Goal: Information Seeking & Learning: Learn about a topic

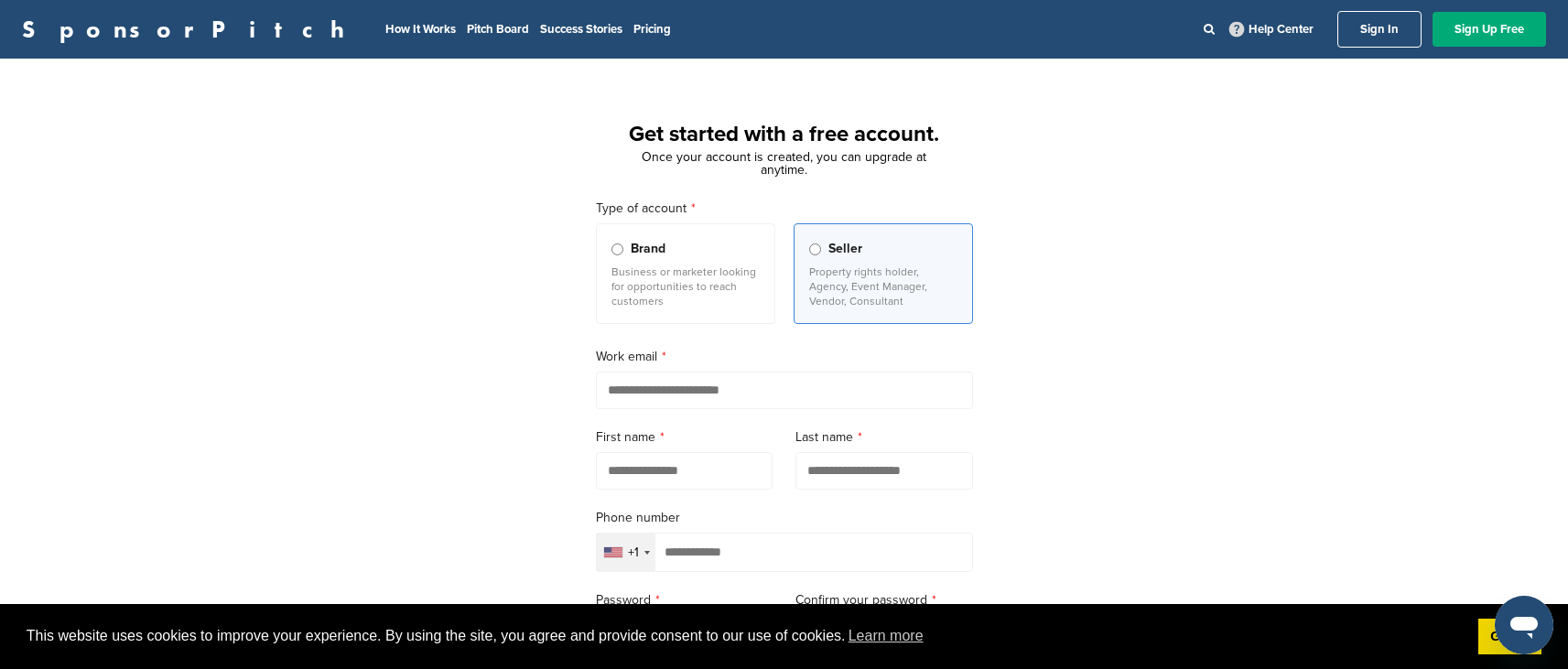
click at [41, 27] on link "SponsorPitch" at bounding box center [188, 30] width 334 height 24
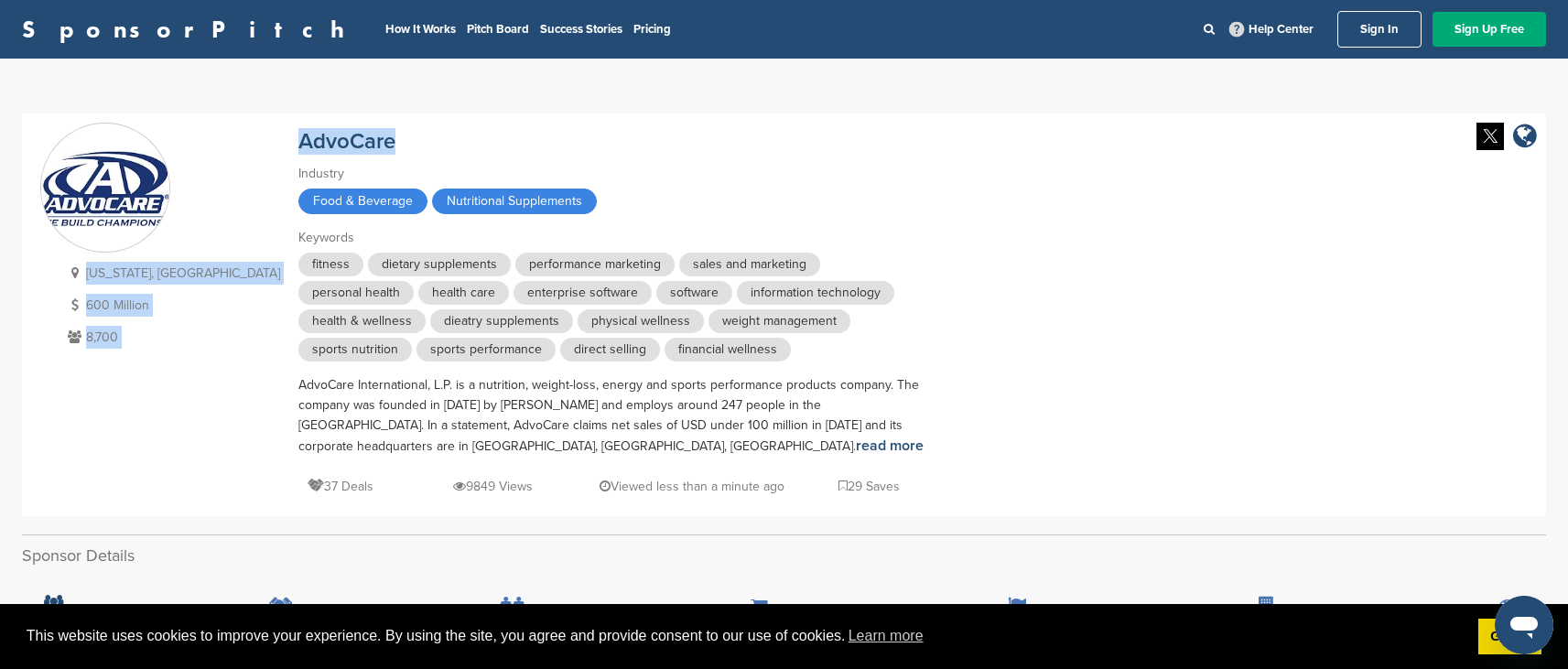
drag, startPoint x: 279, startPoint y: 150, endPoint x: 164, endPoint y: 149, distance: 115.0
click at [162, 145] on div "Texas, USA 600 Million 8,700 AdvoCare Industry Food & Beverage Nutritional Supp…" at bounding box center [784, 314] width 1488 height 384
copy div "Texas, USA 600 Million 8,700 AdvoCare"
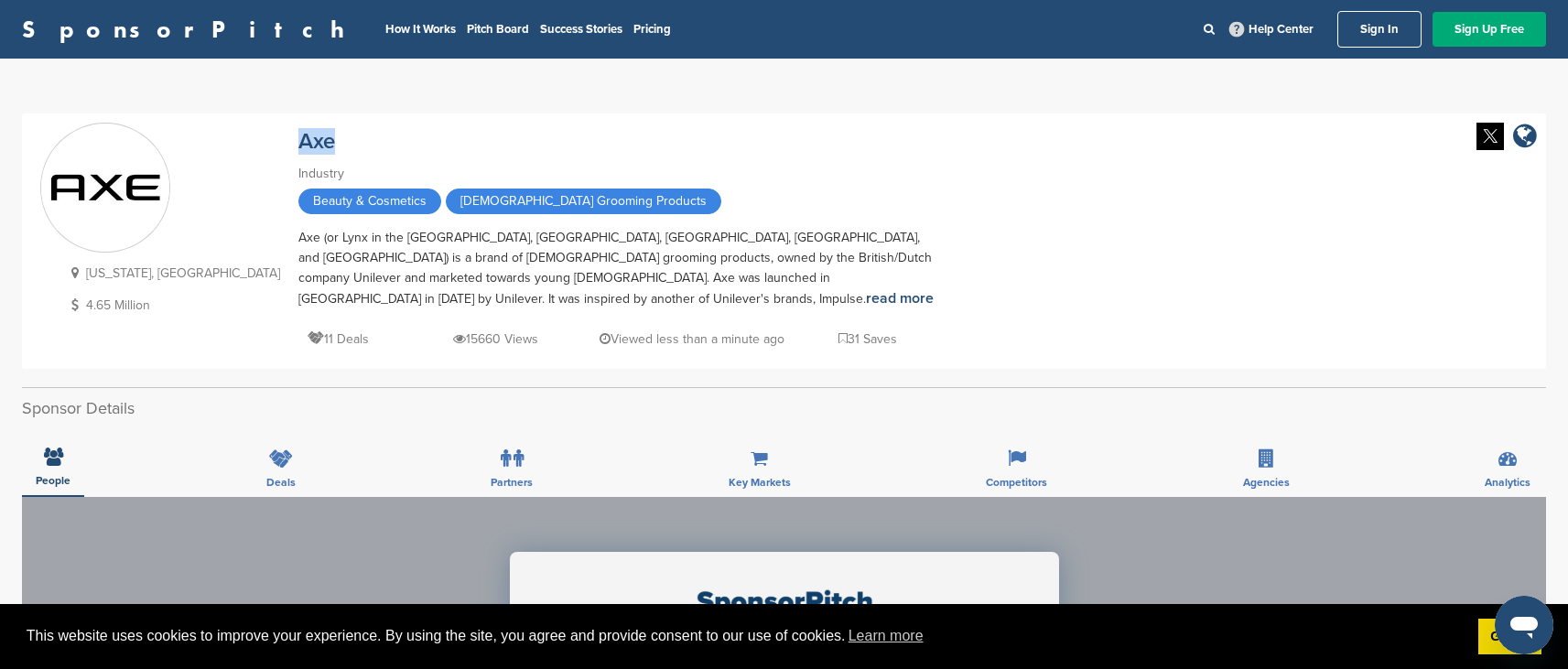
drag, startPoint x: 260, startPoint y: 144, endPoint x: 200, endPoint y: 137, distance: 60.4
click at [200, 137] on div "New Jersey, USA 4.65 Million Axe Industry Beauty & Cosmetics Male Grooming Prod…" at bounding box center [784, 240] width 1488 height 237
copy link "Axe"
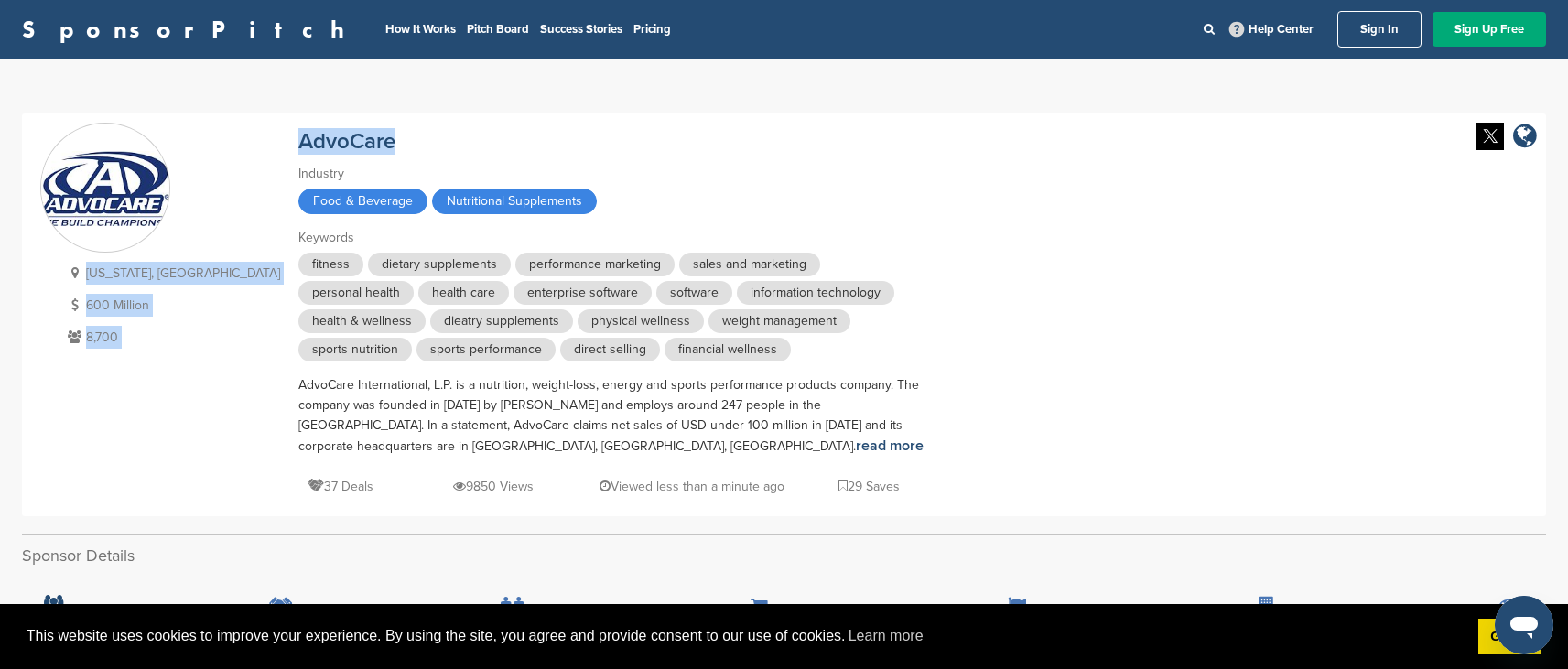
drag, startPoint x: 304, startPoint y: 148, endPoint x: 171, endPoint y: 141, distance: 133.2
click at [171, 141] on div "Texas, USA 600 Million 8,700 AdvoCare Industry Food & Beverage Nutritional Supp…" at bounding box center [784, 314] width 1488 height 384
copy div "Texas, USA 600 Million 8,700 AdvoCare"
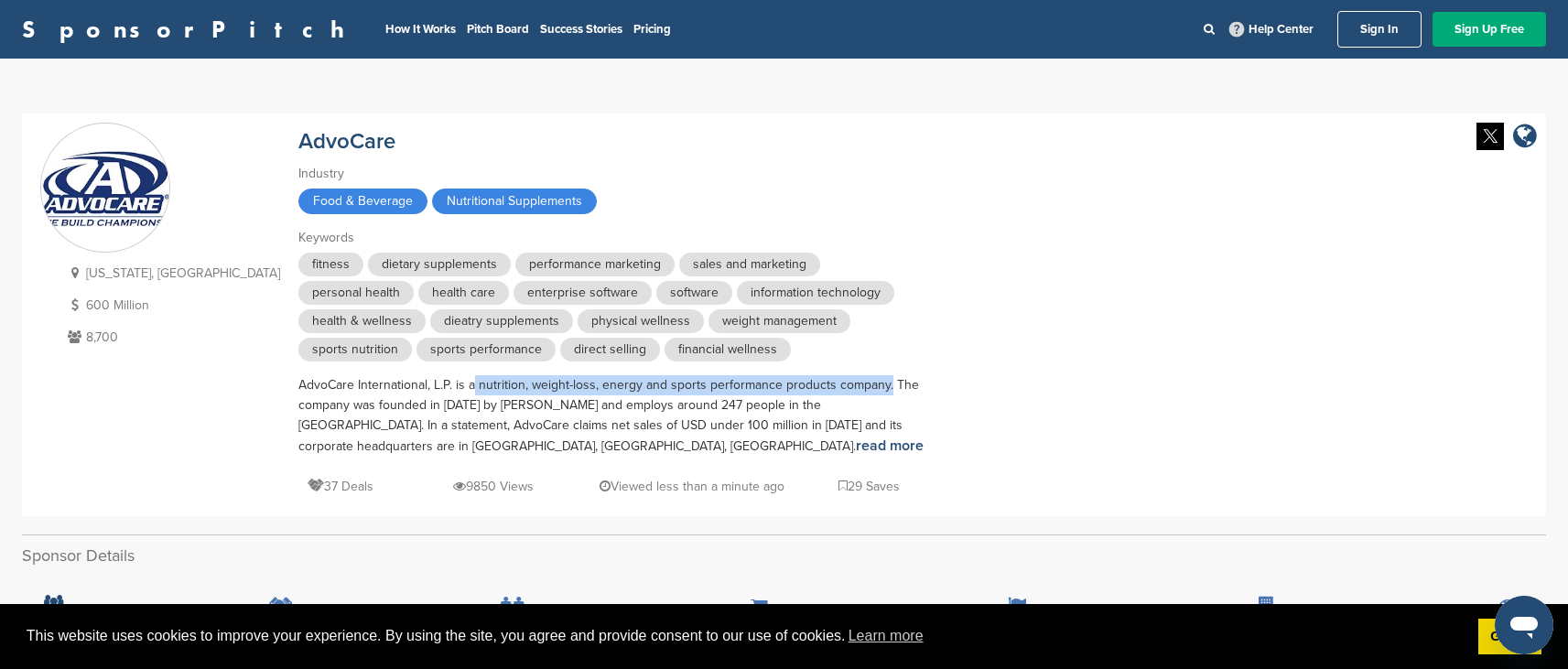
drag, startPoint x: 359, startPoint y: 386, endPoint x: 774, endPoint y: 382, distance: 415.0
click at [774, 382] on div "AdvoCare International, L.P. is a nutrition, weight-loss, energy and sports per…" at bounding box center [619, 416] width 641 height 82
copy div "a nutrition, weight-loss, energy and sports performance products company"
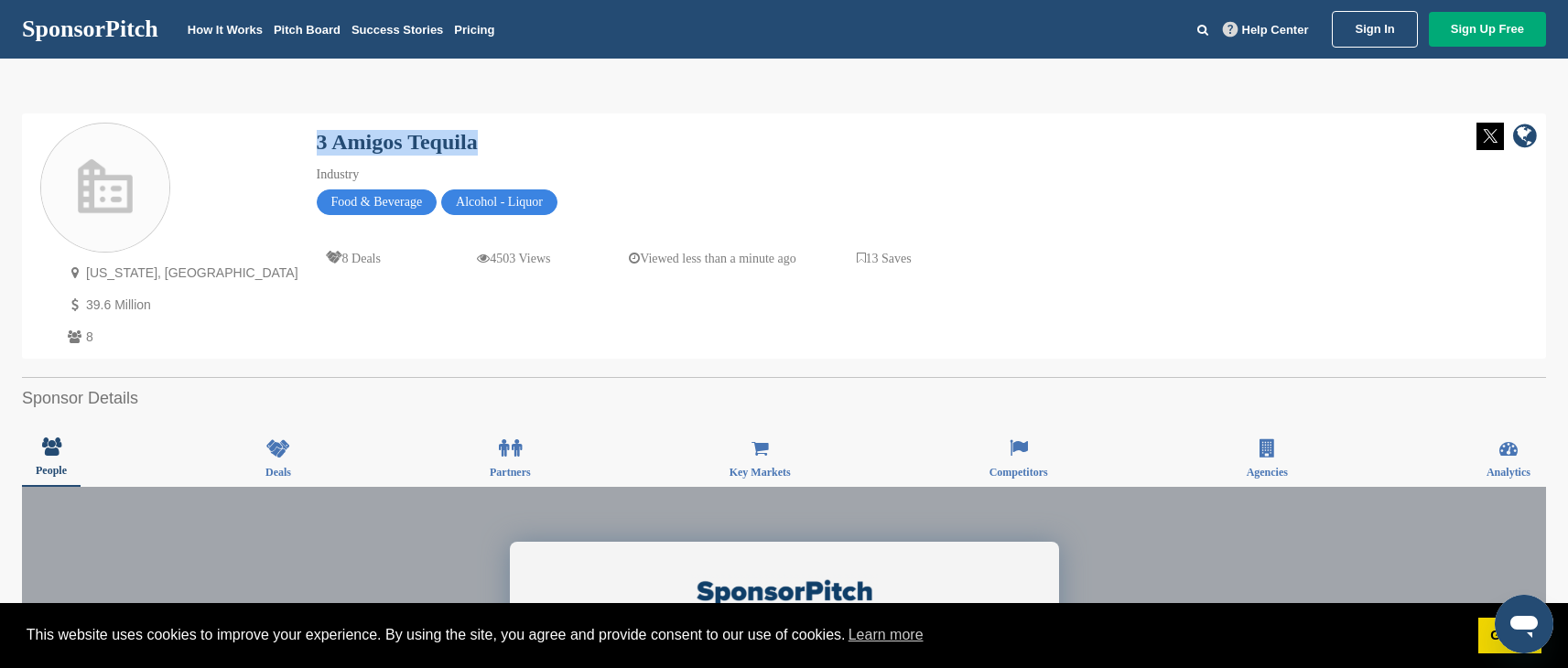
drag, startPoint x: 376, startPoint y: 144, endPoint x: 187, endPoint y: 142, distance: 189.0
click at [187, 142] on div "[US_STATE], [GEOGRAPHIC_DATA] 39.6 Million 8 3 Amigos Tequila Industry Food & B…" at bounding box center [784, 235] width 1488 height 227
copy link "3 Amigos Tequila"
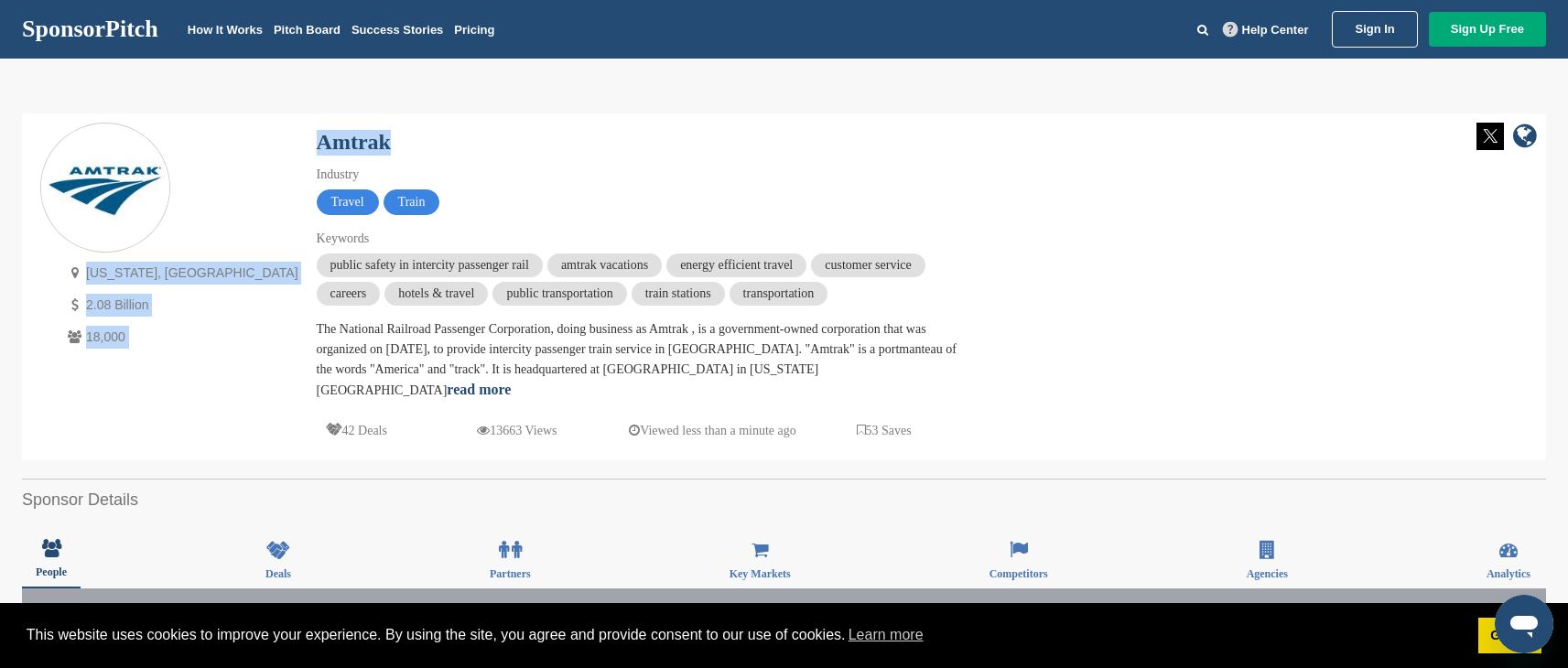
drag, startPoint x: 363, startPoint y: 143, endPoint x: 243, endPoint y: 144, distance: 120.0
click at [243, 144] on div "District Of Columbia, USA 2.08 Billion 18,000 Amtrak Industry Travel Train Keyw…" at bounding box center [784, 287] width 1488 height 329
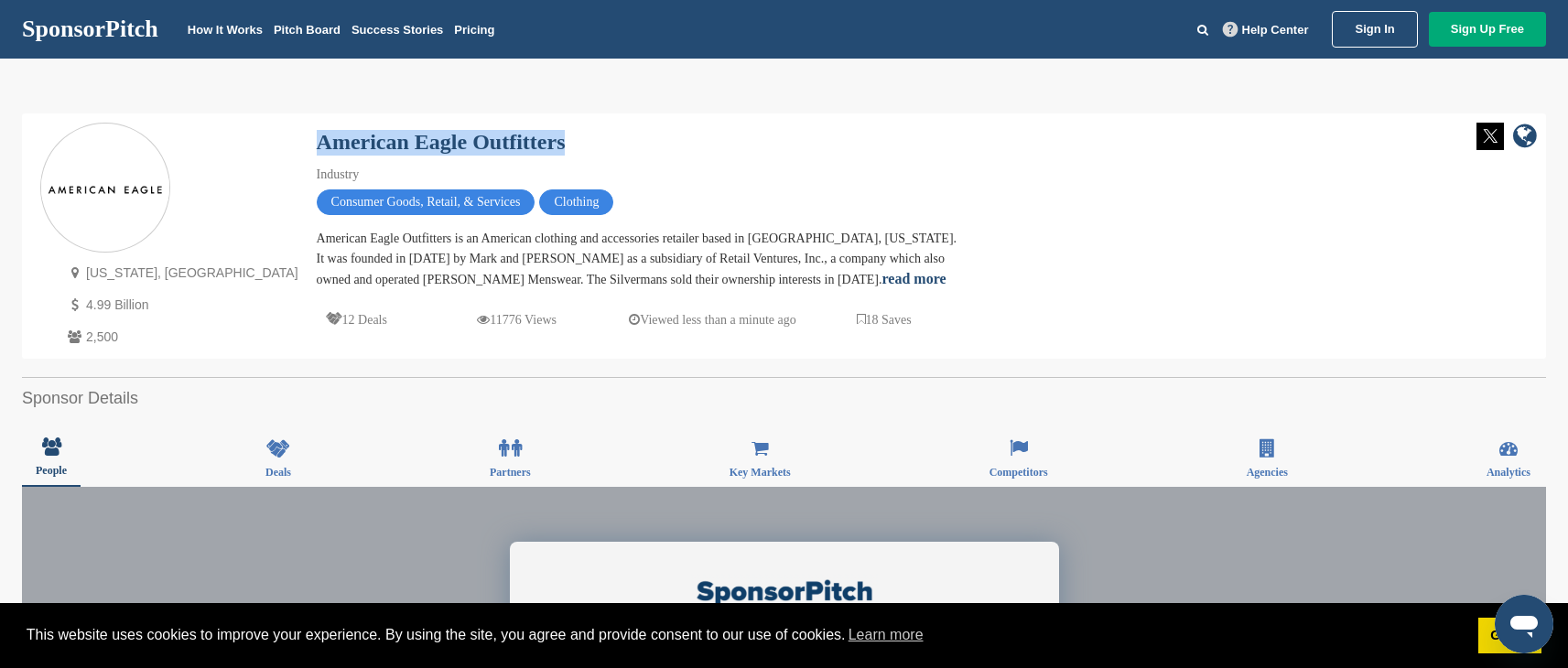
drag, startPoint x: 493, startPoint y: 140, endPoint x: 216, endPoint y: 135, distance: 277.0
click at [216, 135] on div "Pennsylvania, USA 4.99 Billion 2,500 American Eagle Outfitters Industry Consume…" at bounding box center [784, 235] width 1488 height 227
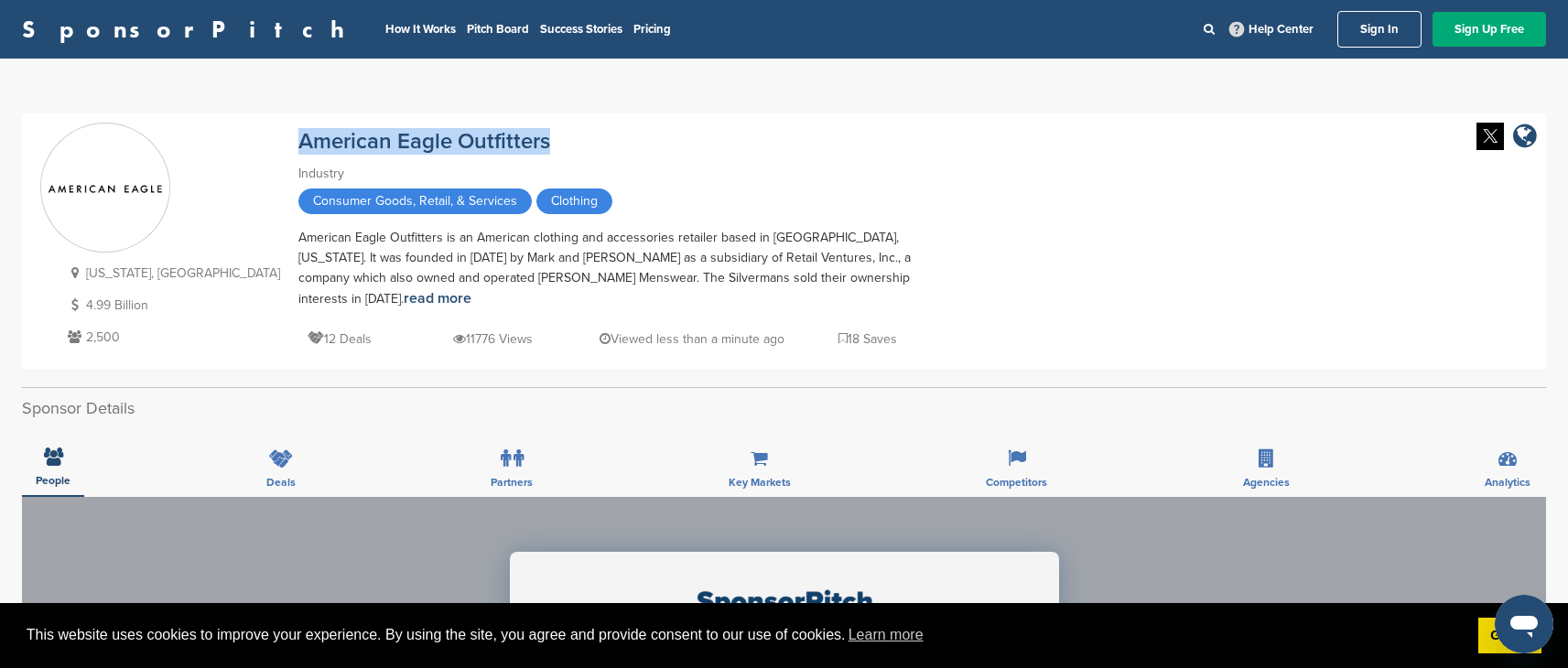
copy link "American Eagle Outfitters"
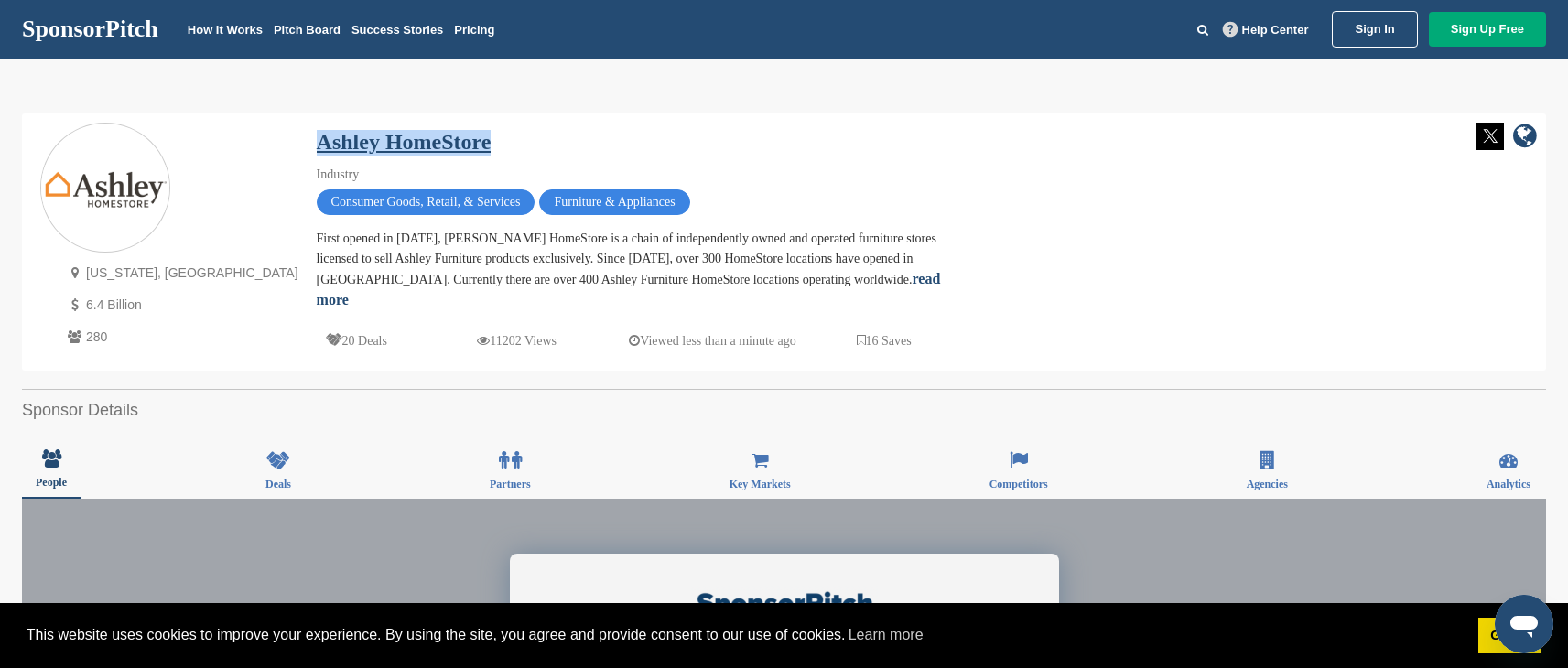
drag, startPoint x: 400, startPoint y: 137, endPoint x: 207, endPoint y: 135, distance: 193.0
click at [316, 135] on div "Ashley HomeStore" at bounding box center [637, 138] width 641 height 33
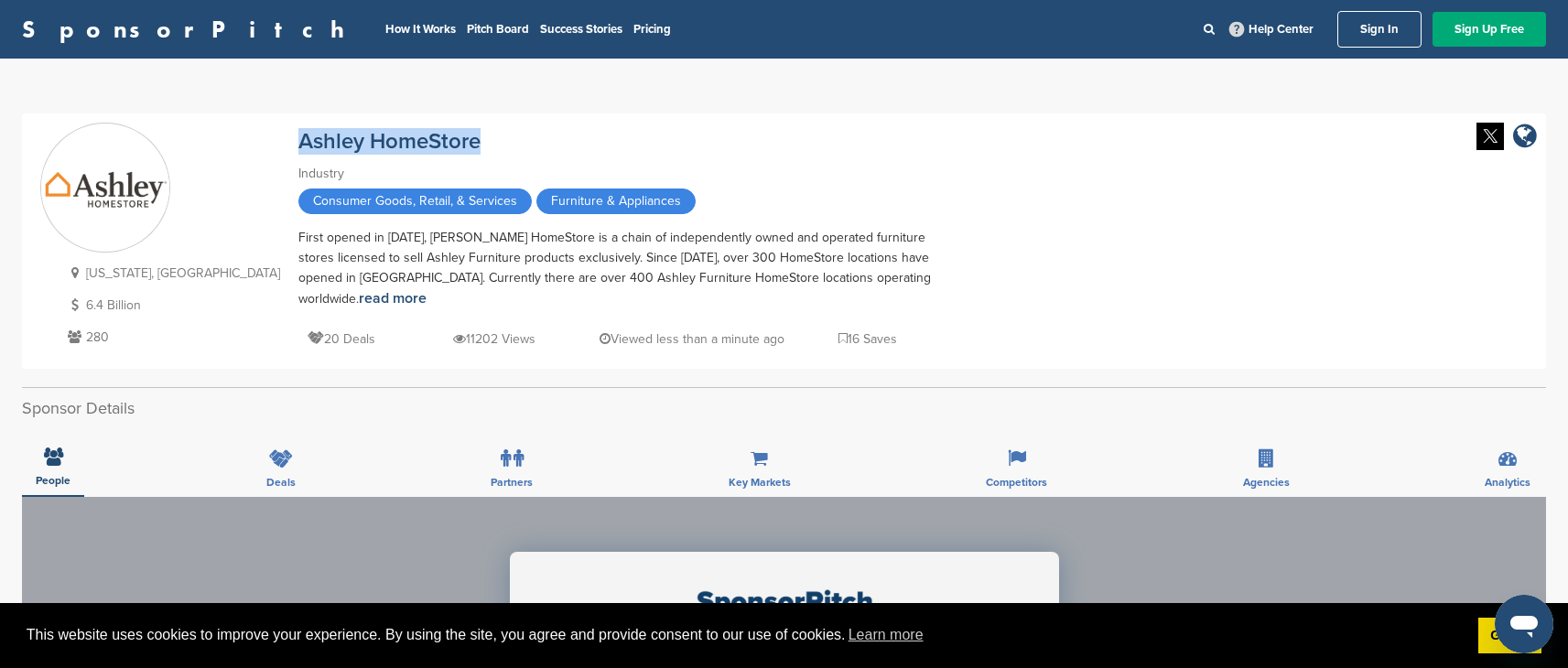
copy link "Ashley HomeStore"
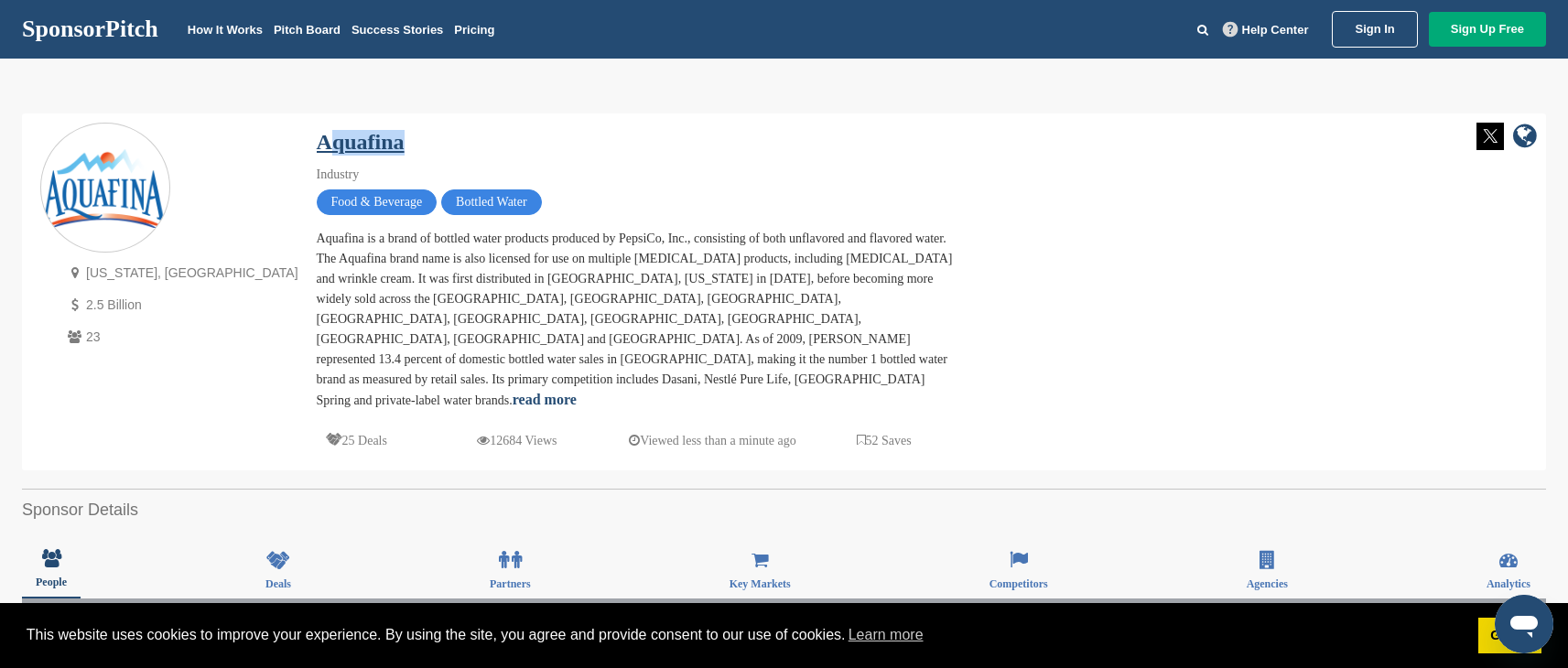
drag, startPoint x: 325, startPoint y: 145, endPoint x: 211, endPoint y: 139, distance: 114.2
click at [316, 139] on div "Aquafina" at bounding box center [637, 138] width 641 height 33
drag, startPoint x: 201, startPoint y: 139, endPoint x: 276, endPoint y: 155, distance: 76.7
click at [316, 139] on link "Aquafina" at bounding box center [360, 142] width 88 height 24
click at [647, 134] on div "Aquafina" at bounding box center [637, 138] width 641 height 33
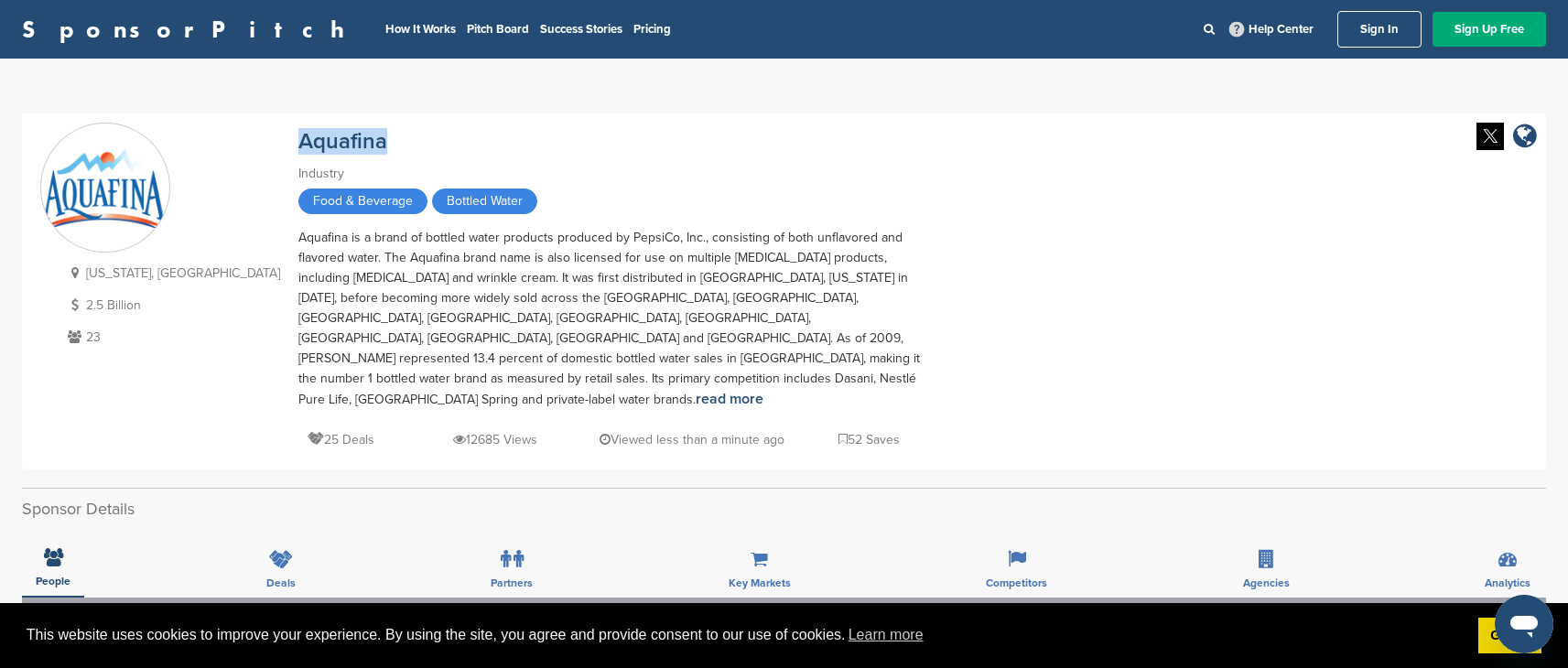
drag, startPoint x: 329, startPoint y: 135, endPoint x: 185, endPoint y: 130, distance: 144.1
click at [185, 130] on div "New York, USA 2.5 Billion 23 Aquafina Industry Food & Beverage Bottled Water Aq…" at bounding box center [784, 291] width 1488 height 338
copy link "Aquafina"
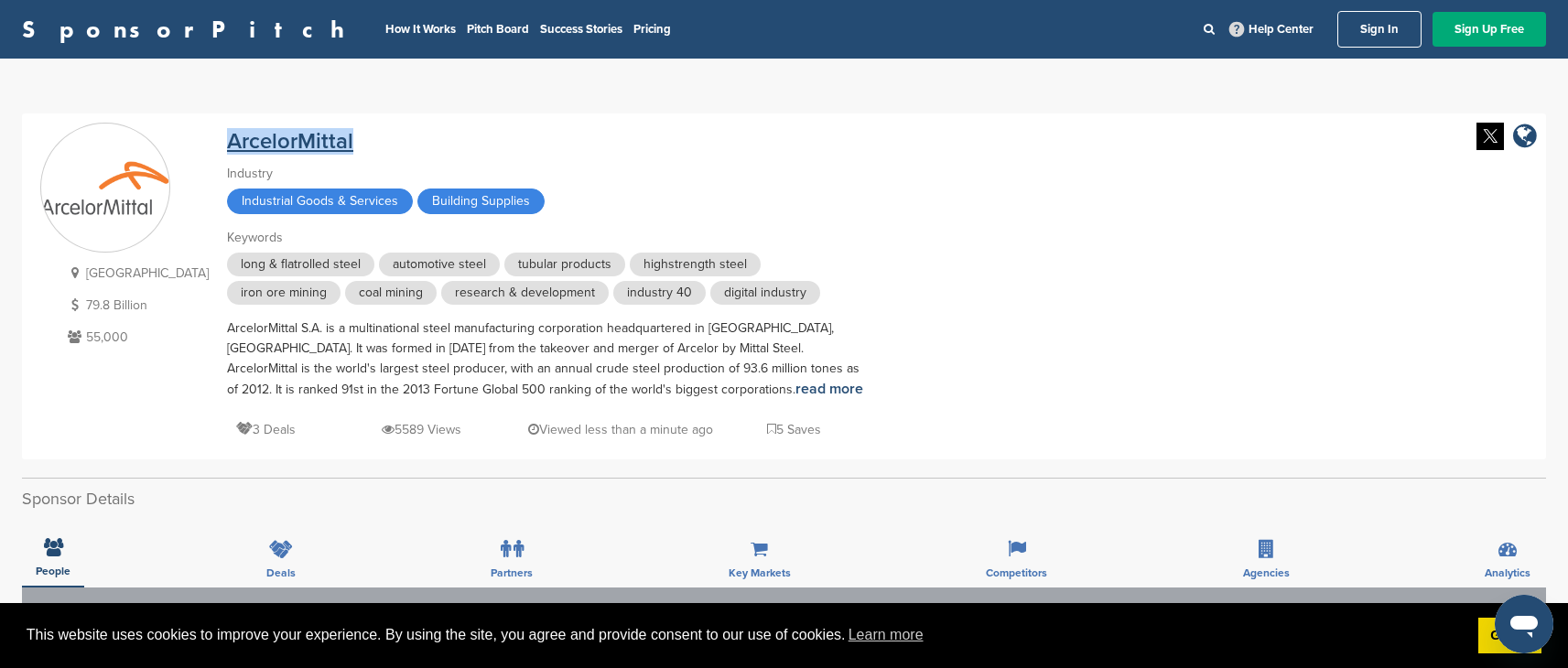
drag, startPoint x: 360, startPoint y: 144, endPoint x: 193, endPoint y: 140, distance: 167.0
click at [227, 140] on div "ArcelorMittal" at bounding box center [547, 138] width 641 height 33
copy link "ArcelorMittal"
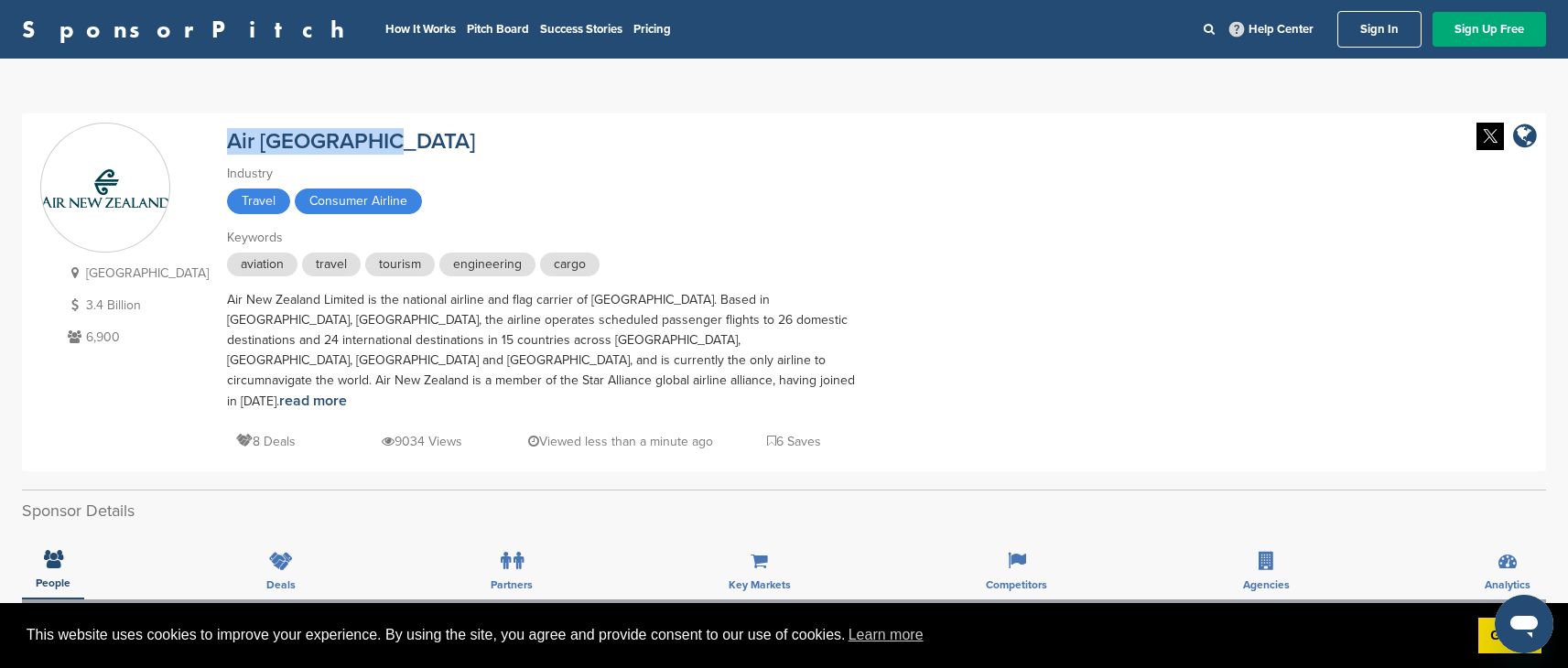
drag, startPoint x: 347, startPoint y: 138, endPoint x: 185, endPoint y: 133, distance: 162.1
click at [185, 133] on div "New Zealand 3.4 Billion 6,900 Air New Zealand Industry Travel Consumer Airline …" at bounding box center [784, 292] width 1488 height 340
copy link "Air New Zealand"
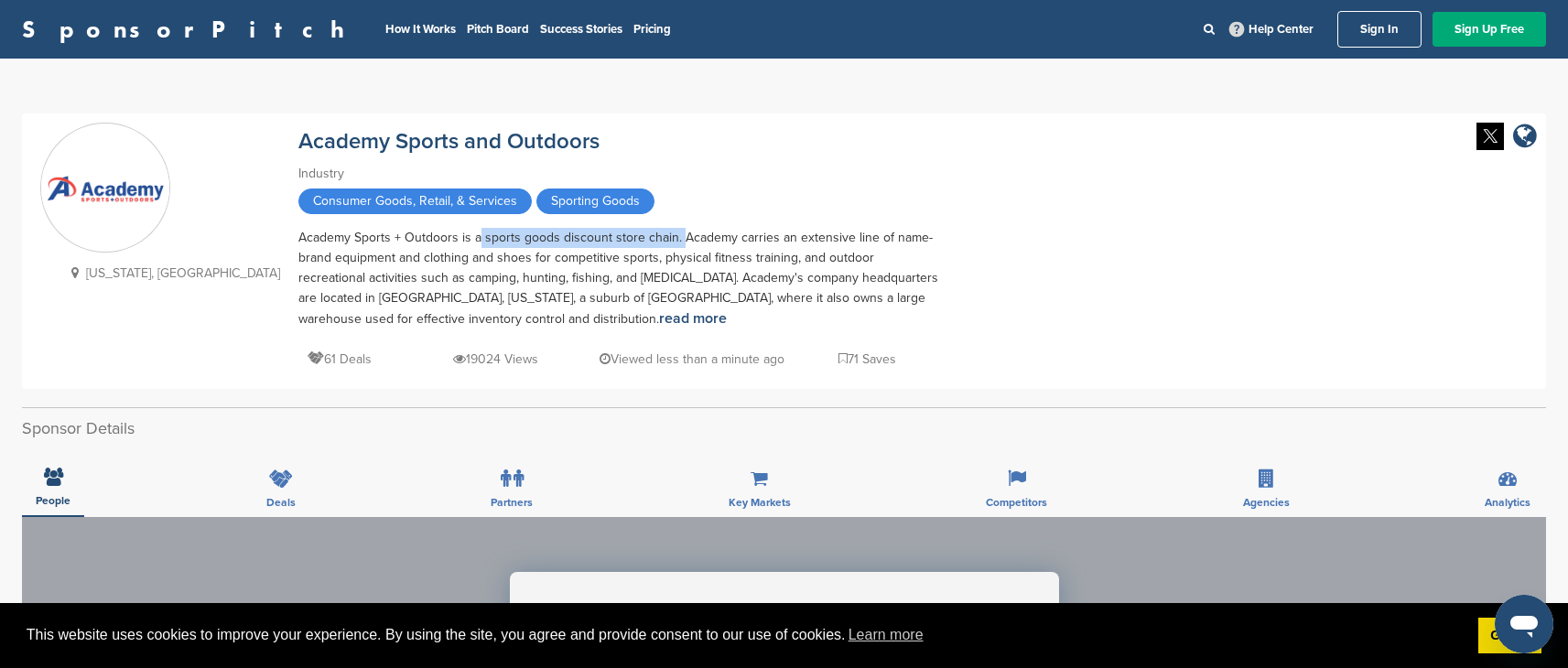
drag, startPoint x: 362, startPoint y: 238, endPoint x: 564, endPoint y: 237, distance: 202.0
click at [564, 237] on div "Academy Sports + Outdoors is a sports goods discount store chain. Academy carri…" at bounding box center [619, 278] width 641 height 101
copy div "a sports goods discount store chain."
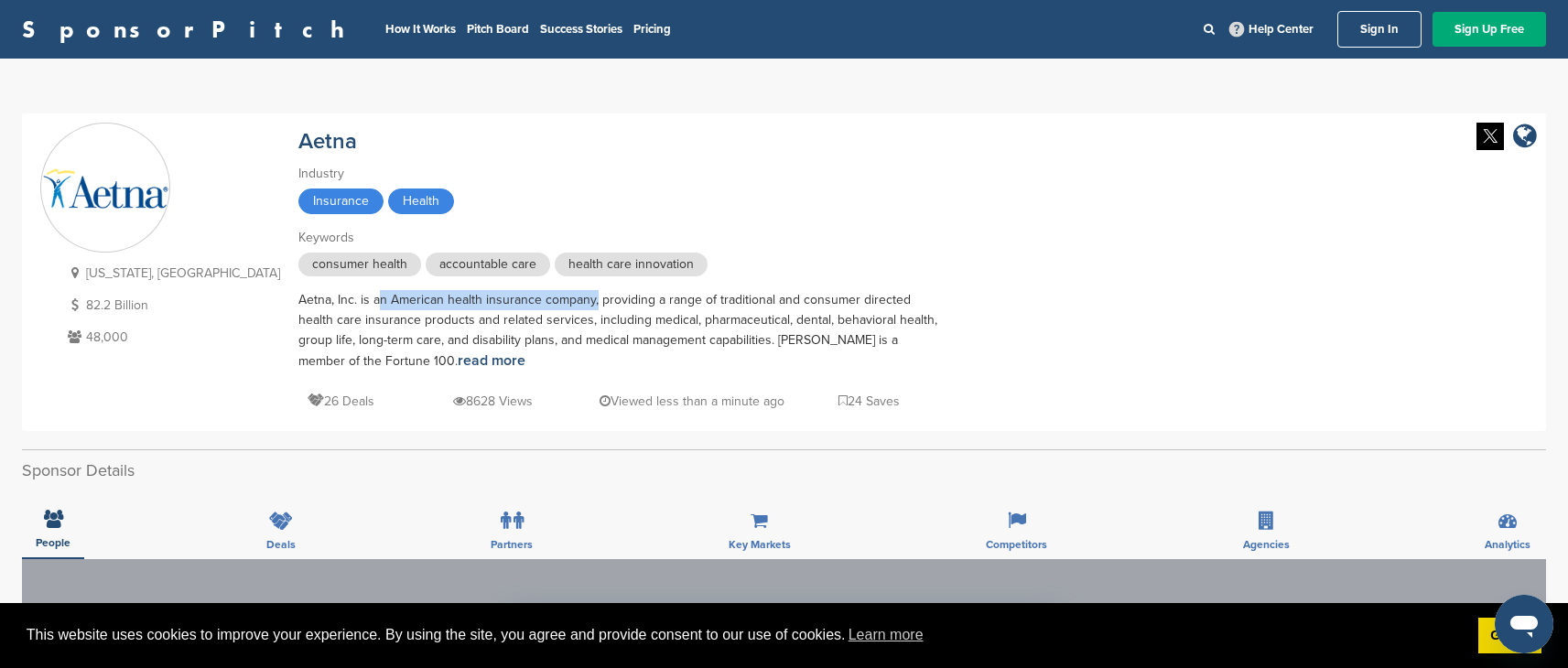
drag, startPoint x: 281, startPoint y: 301, endPoint x: 502, endPoint y: 301, distance: 221.0
click at [502, 301] on div "Aetna, Inc. is an American health insurance company, providing a range of tradi…" at bounding box center [619, 331] width 641 height 82
copy div "an American health insurance company"
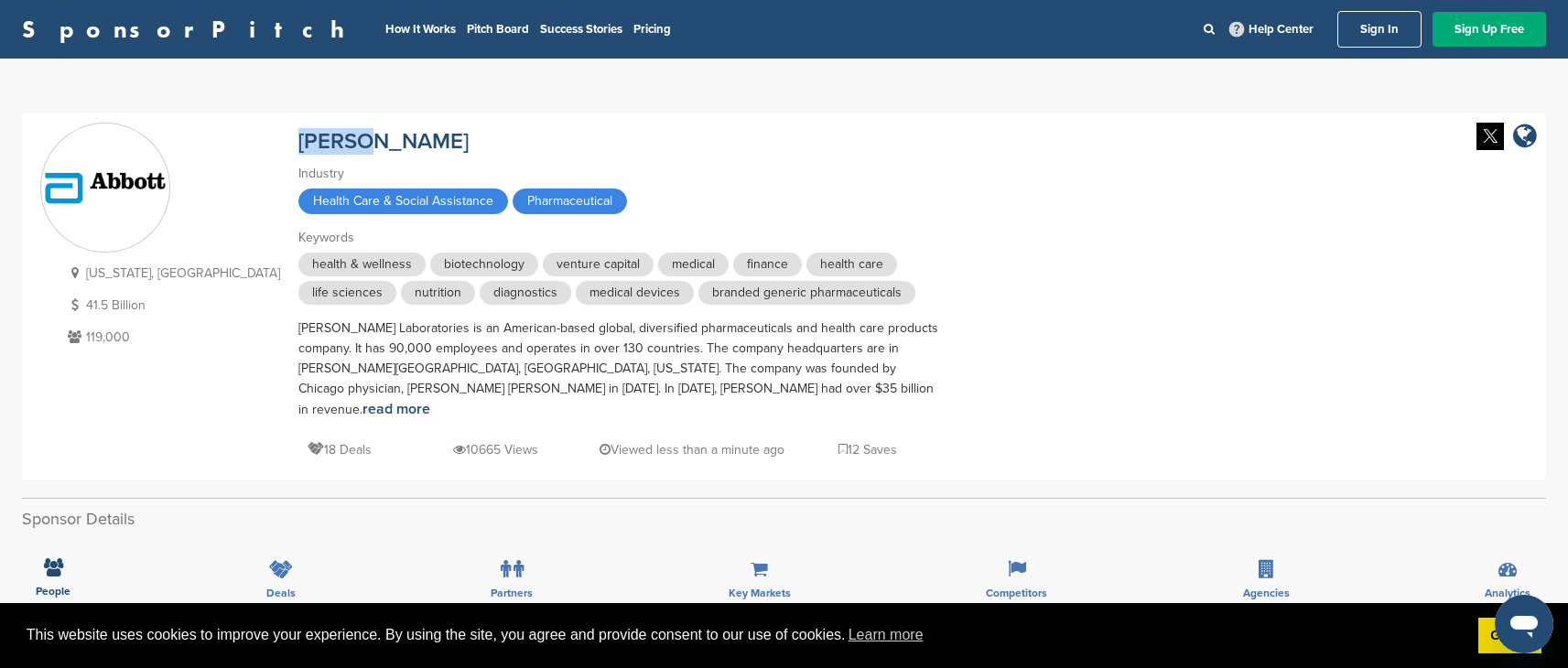
drag, startPoint x: 280, startPoint y: 135, endPoint x: 184, endPoint y: 138, distance: 96.0
click at [180, 134] on div "Illinois, USA 41.5 Billion 119,000 Abbott Industry Health Care & Social Assista…" at bounding box center [784, 296] width 1488 height 348
copy link "Abbott"
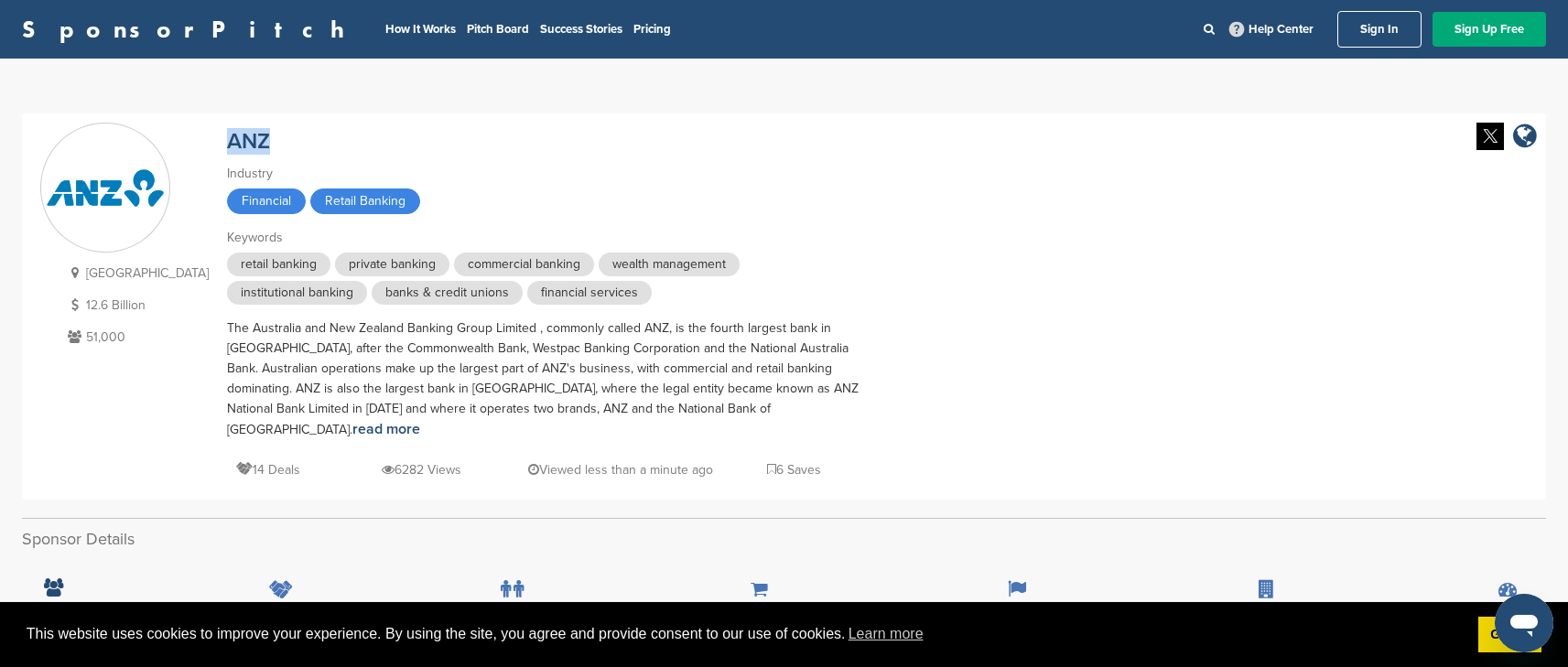
drag, startPoint x: 249, startPoint y: 143, endPoint x: 181, endPoint y: 141, distance: 68.0
click at [181, 141] on div "[GEOGRAPHIC_DATA] 12.6 Billion 51,000 ANZ Industry Financial Retail Banking Key…" at bounding box center [784, 305] width 1488 height 367
copy link "ANZ"
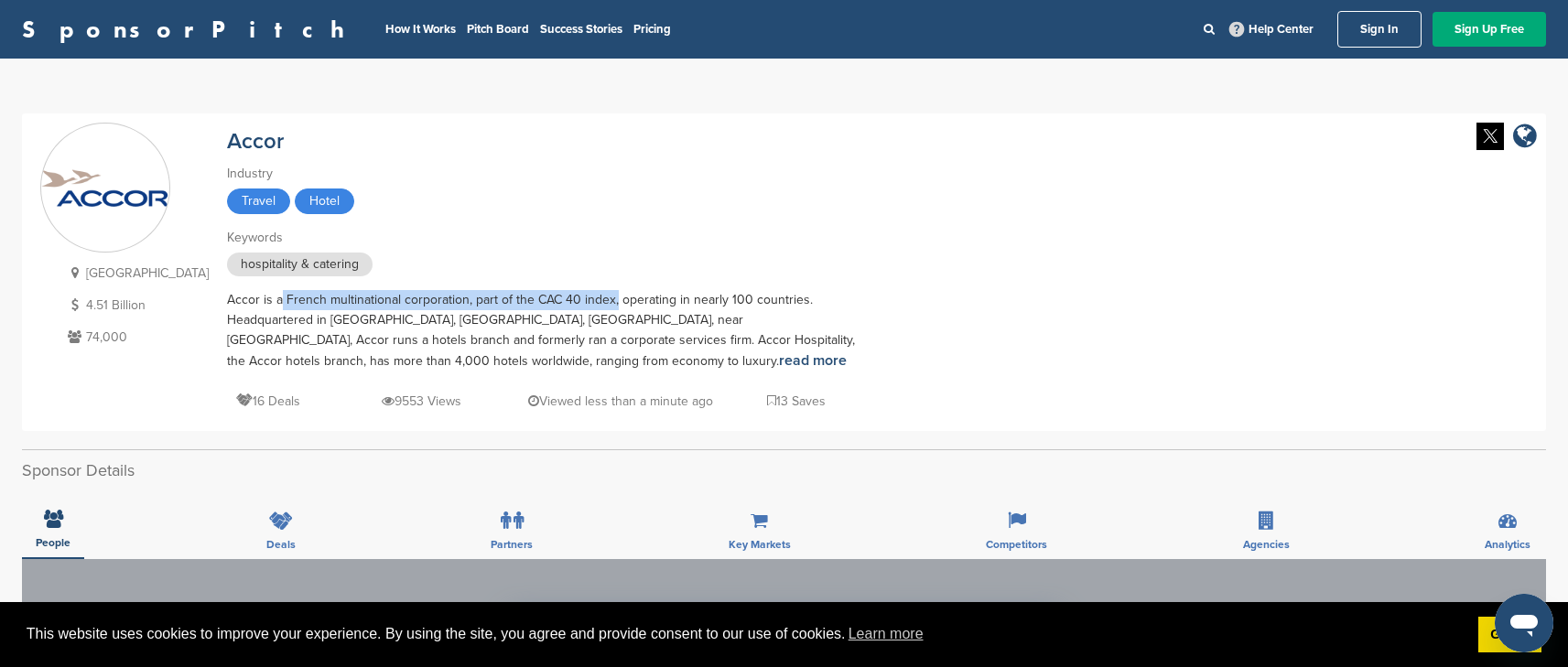
drag, startPoint x: 239, startPoint y: 299, endPoint x: 571, endPoint y: 300, distance: 332.0
click at [571, 300] on div "Accor is a French multinational corporation, part of the CAC 40 index, operatin…" at bounding box center [547, 331] width 641 height 82
copy div "a French multinational corporation, part of the CAC 40 index"
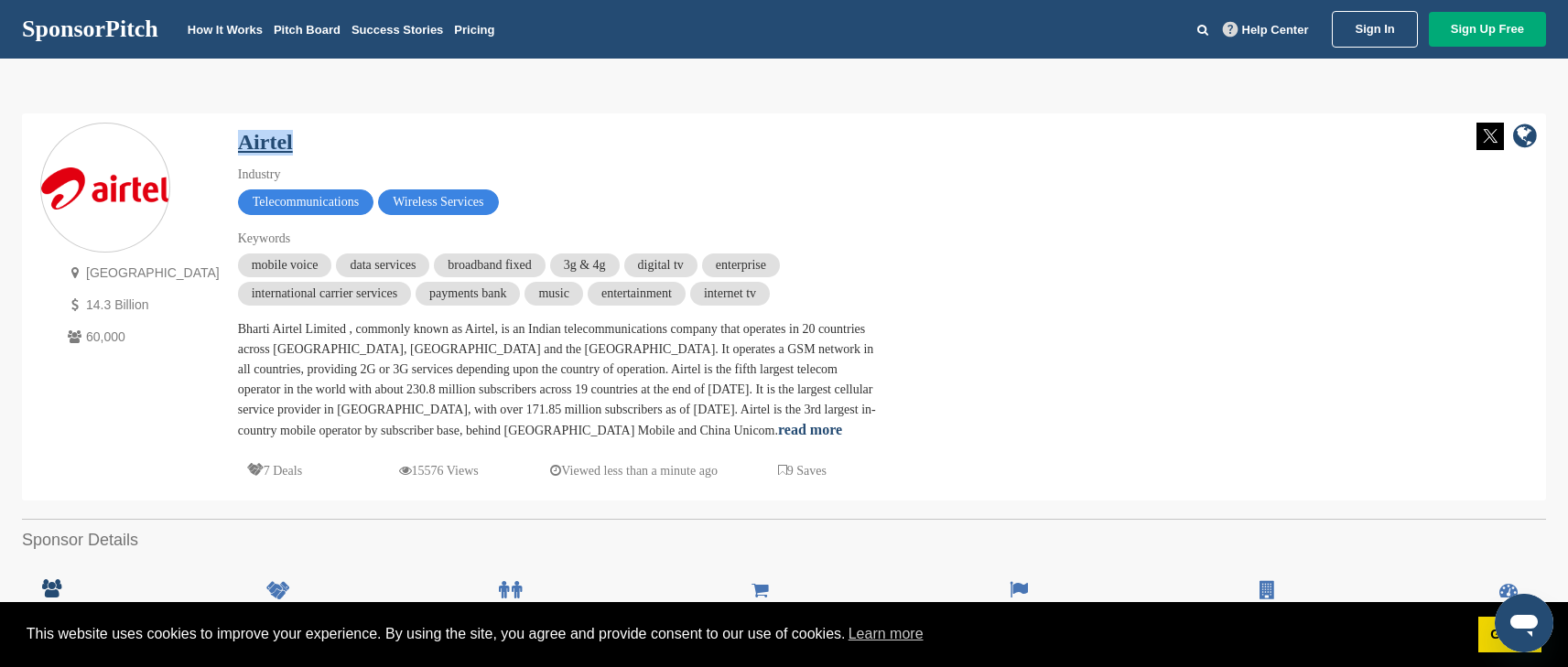
drag, startPoint x: 295, startPoint y: 133, endPoint x: 191, endPoint y: 137, distance: 104.1
click at [239, 137] on div "Airtel" at bounding box center [559, 138] width 641 height 33
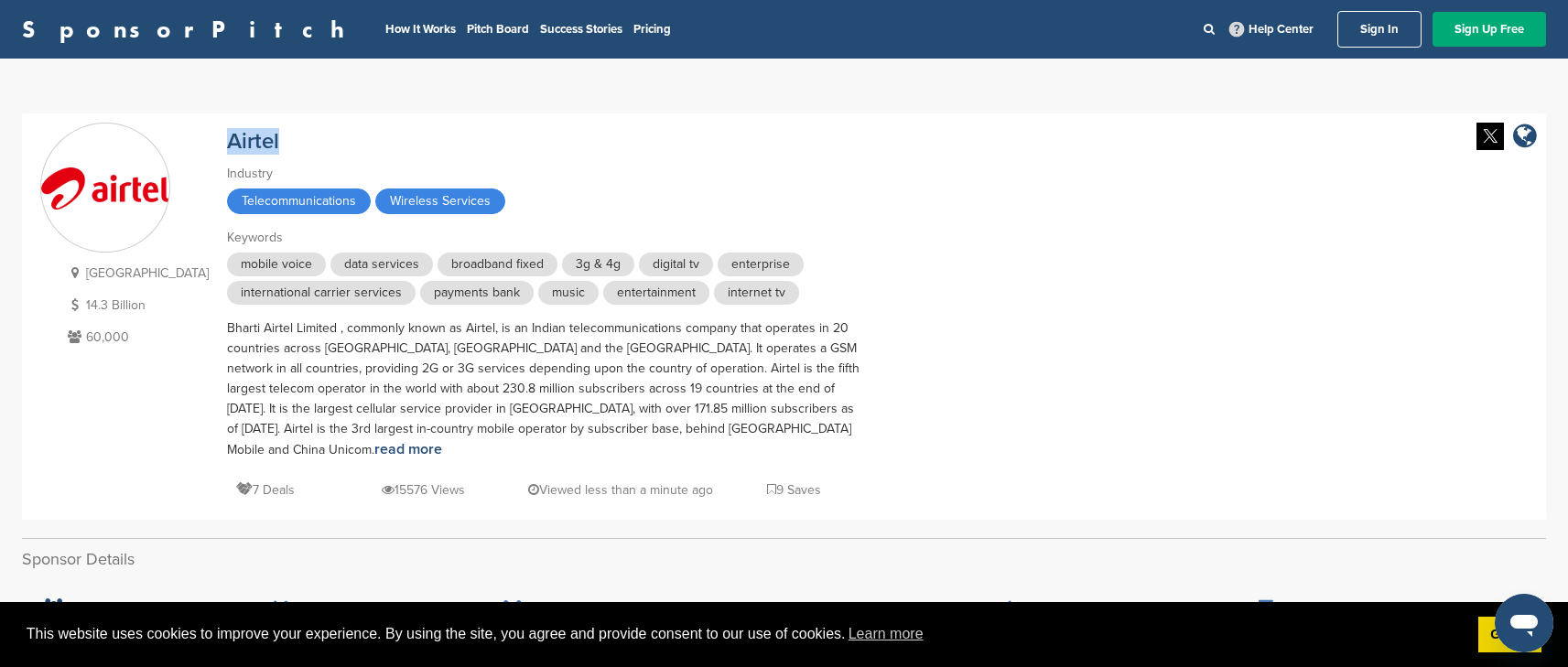
copy link "Airtel"
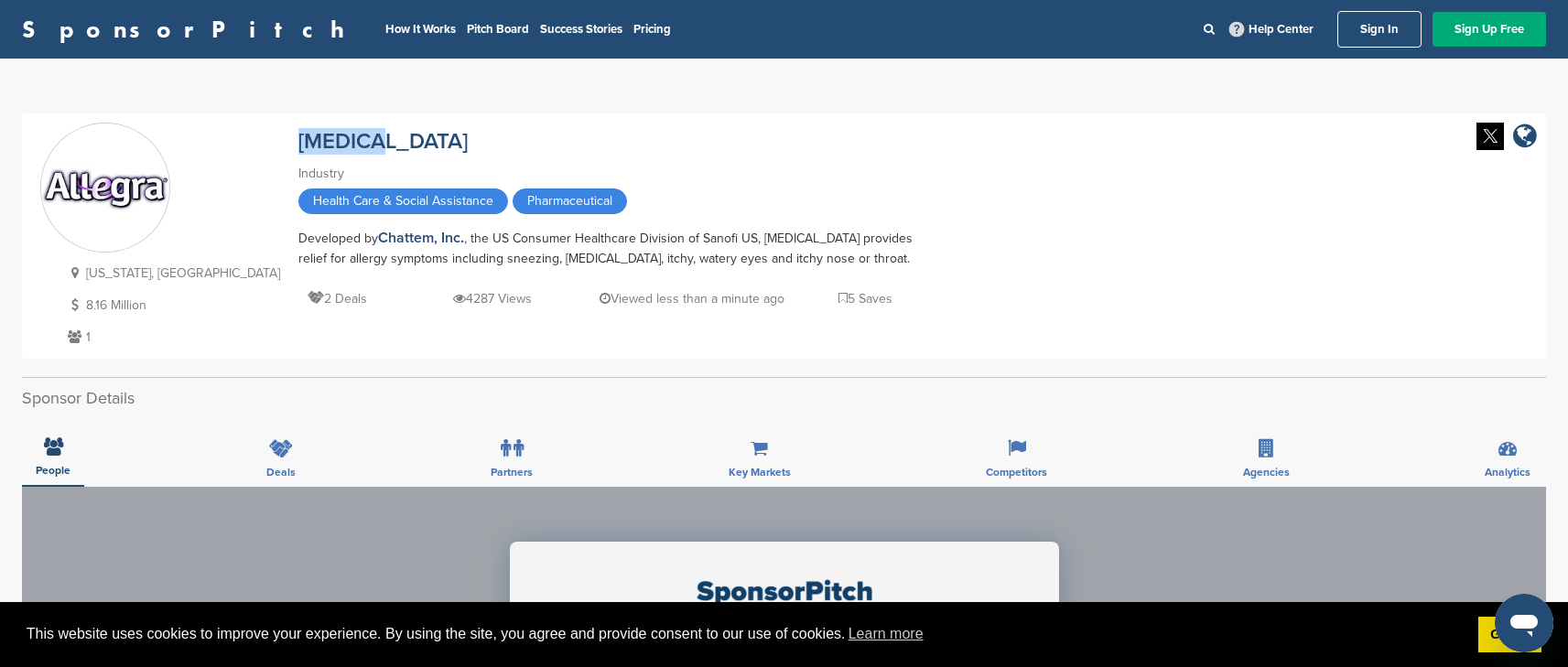
drag, startPoint x: 298, startPoint y: 143, endPoint x: 191, endPoint y: 145, distance: 107.0
click at [191, 141] on div "Tennessee, USA 8.16 Million 1 Allegra Industry Health Care & Social Assistance …" at bounding box center [784, 235] width 1488 height 227
copy link "Allegra"
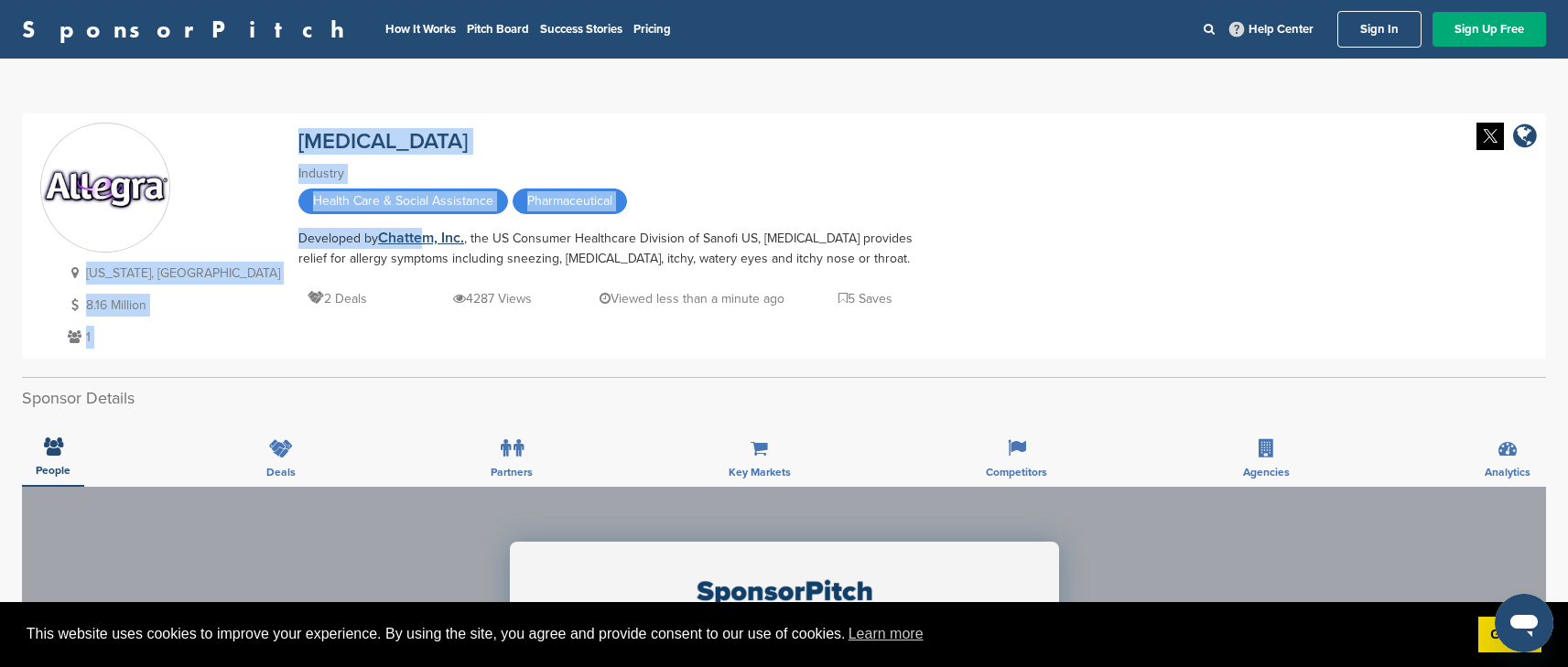
drag, startPoint x: 185, startPoint y: 238, endPoint x: 327, endPoint y: 244, distance: 142.1
click at [327, 244] on div "Tennessee, USA 8.16 Million 1 Allegra Industry Health Care & Social Assistance …" at bounding box center [784, 235] width 1488 height 227
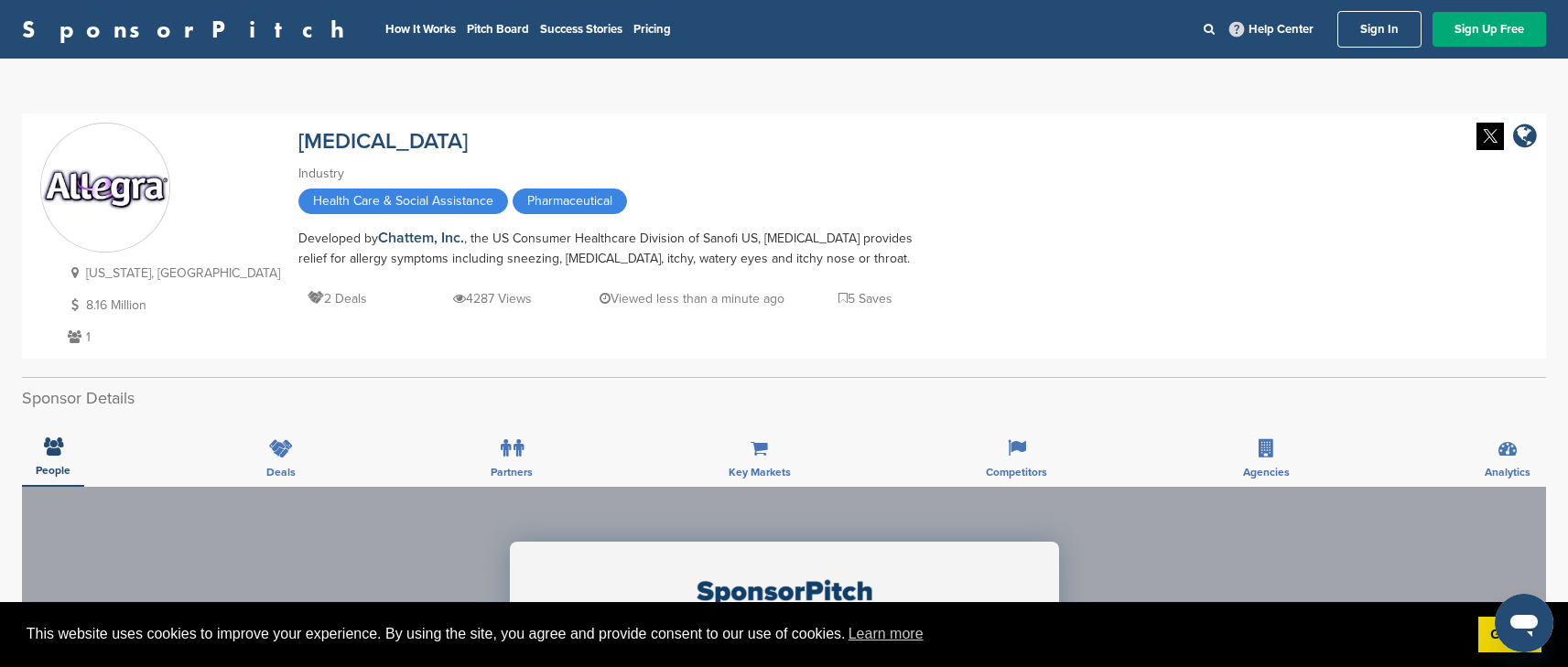
click at [135, 438] on div "People Deals Partners Key Markets Competitors Agencies Analytics" at bounding box center [784, 452] width 1525 height 68
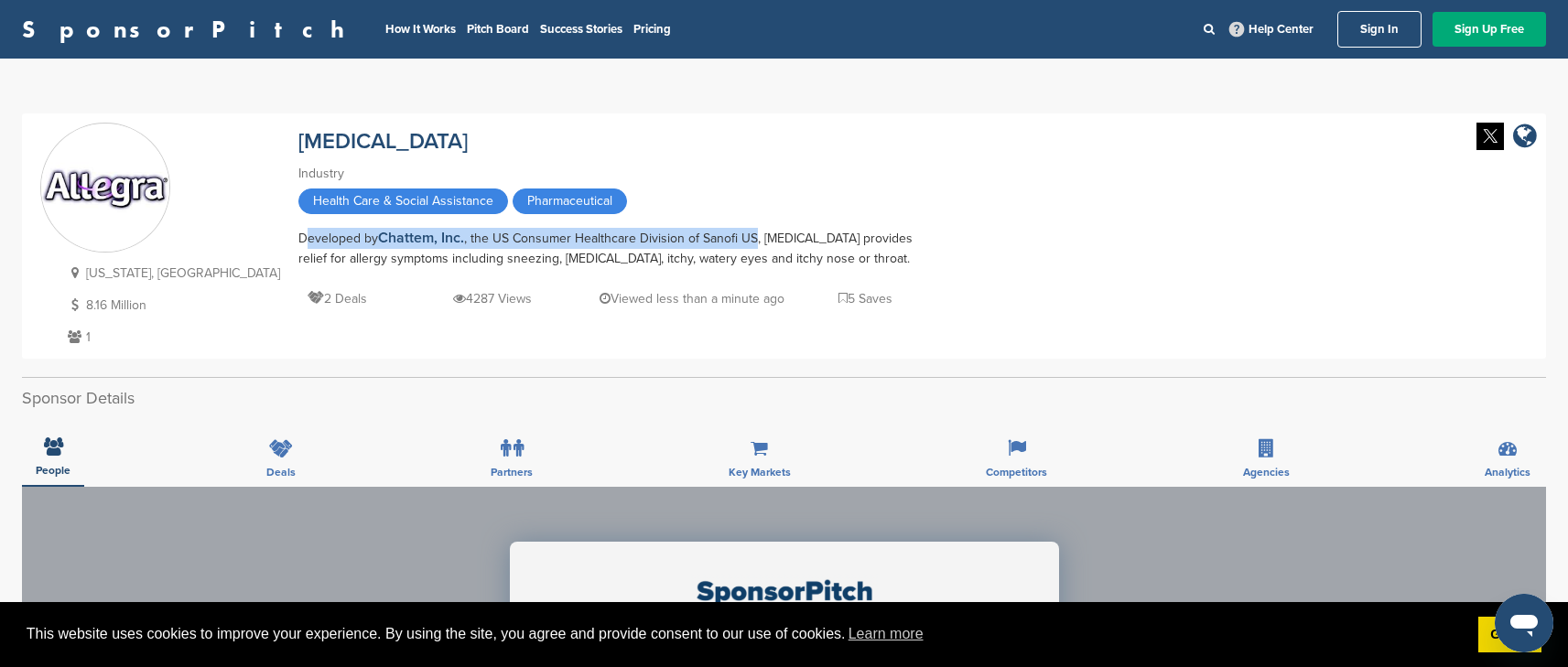
drag, startPoint x: 200, startPoint y: 238, endPoint x: 658, endPoint y: 244, distance: 458.0
click at [658, 244] on div "Developed by Chattem, Inc. , the US Consumer Healthcare Division of Sanofi US, …" at bounding box center [619, 248] width 641 height 41
copy div "Developed by Chattem, Inc. , the US Consumer Healthcare Division of Sanofi US"
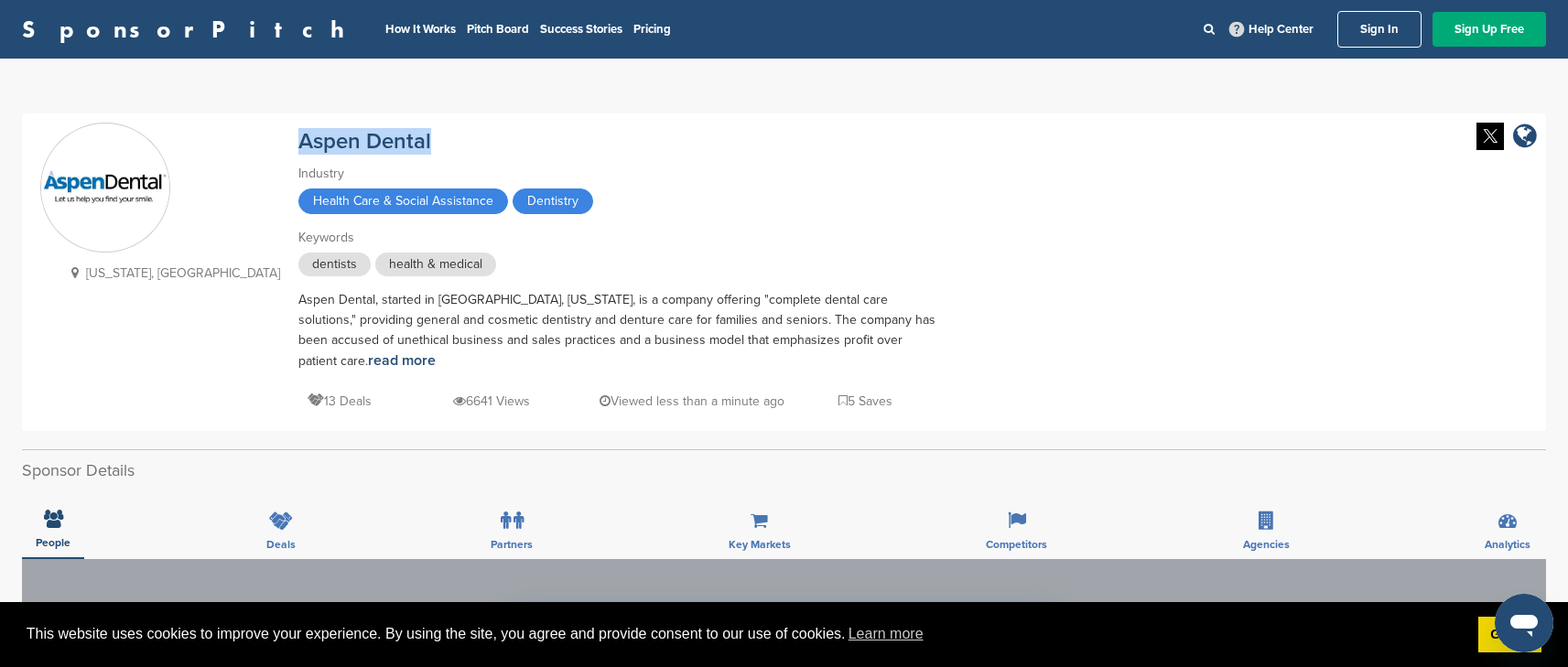
drag, startPoint x: 342, startPoint y: 143, endPoint x: 189, endPoint y: 135, distance: 153.2
click at [189, 135] on div "[US_STATE], [GEOGRAPHIC_DATA] Aspen Dental Industry Health Care & Social Assist…" at bounding box center [784, 272] width 1488 height 300
copy link "Aspen Dental"
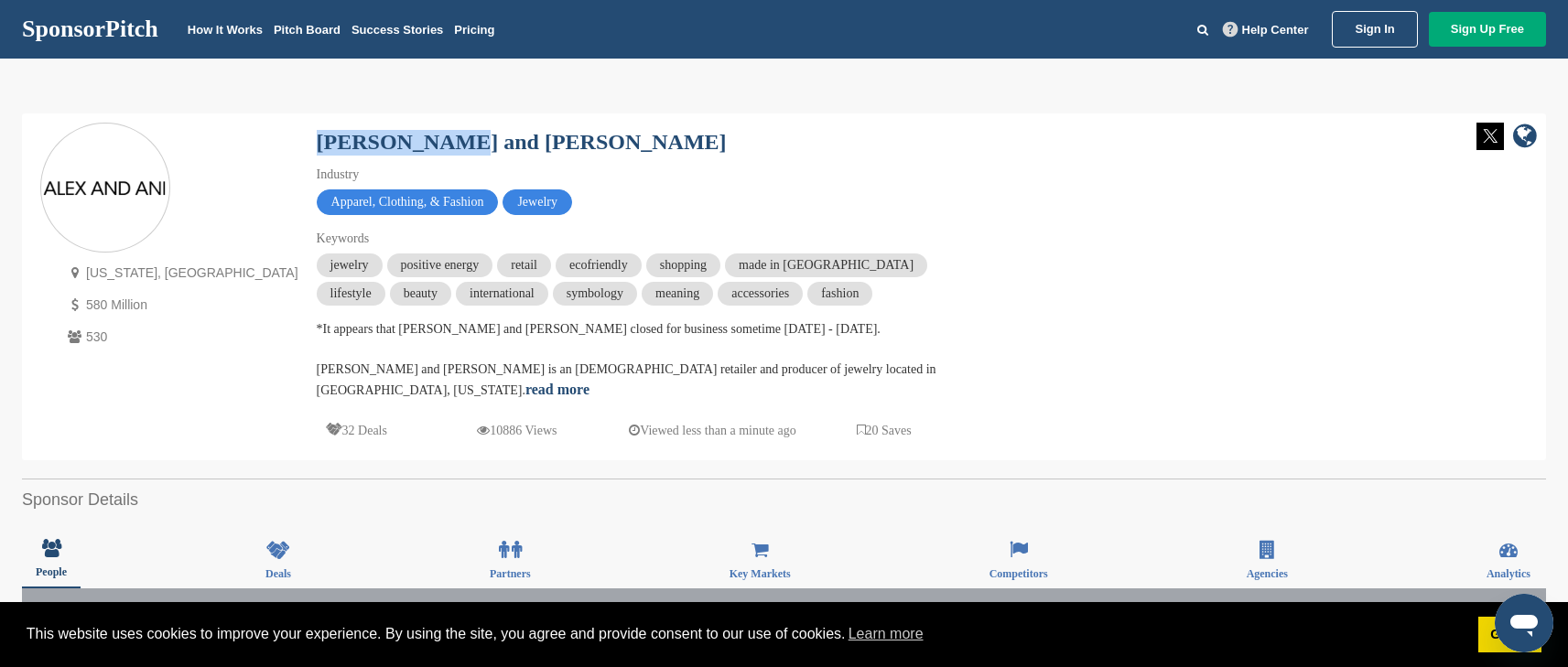
drag, startPoint x: 341, startPoint y: 144, endPoint x: 210, endPoint y: 141, distance: 131.0
click at [210, 139] on div "Rhode Island, USA 580 Million 530 Alex and Ani Industry Apparel, Clothing, & Fa…" at bounding box center [784, 287] width 1488 height 329
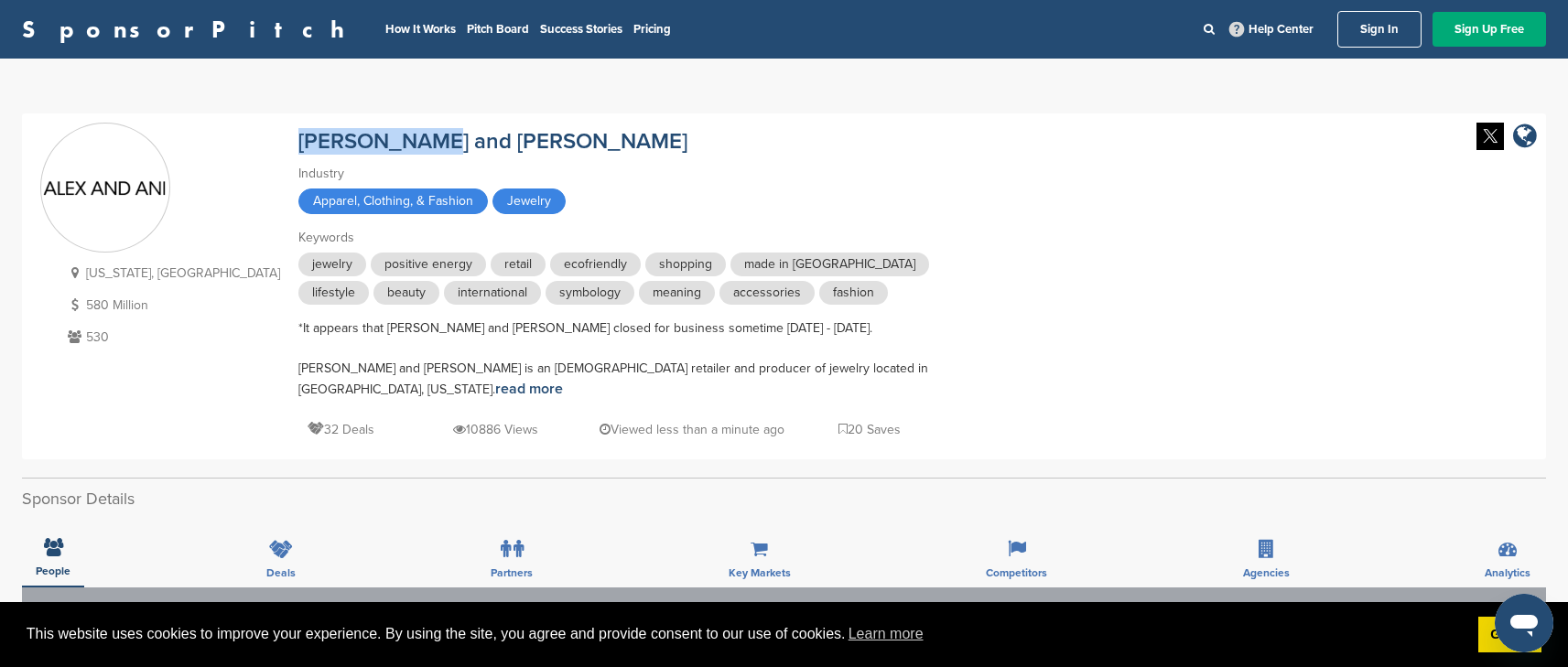
copy link "Alex and Ani"
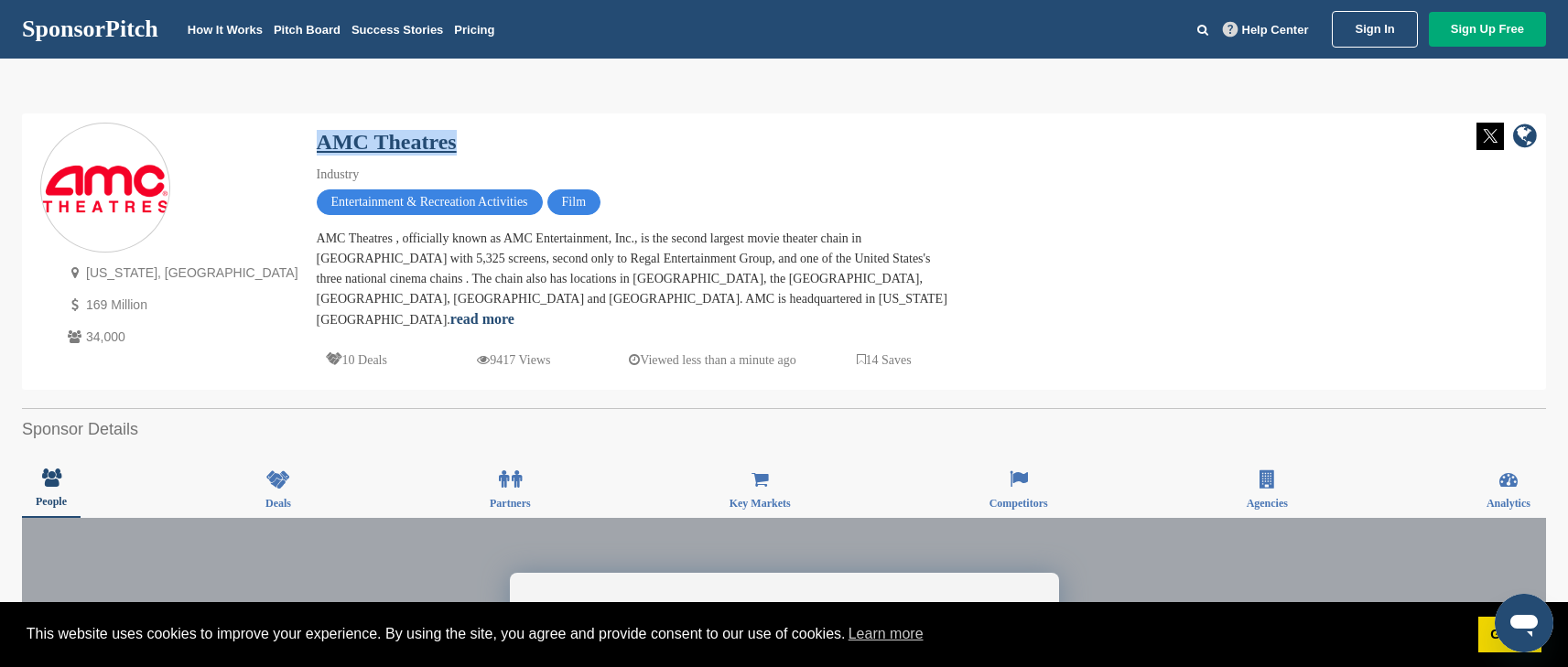
drag, startPoint x: 357, startPoint y: 146, endPoint x: 191, endPoint y: 139, distance: 166.1
click at [316, 138] on div "AMC Theatres" at bounding box center [637, 138] width 641 height 33
copy link "AMC Theatres"
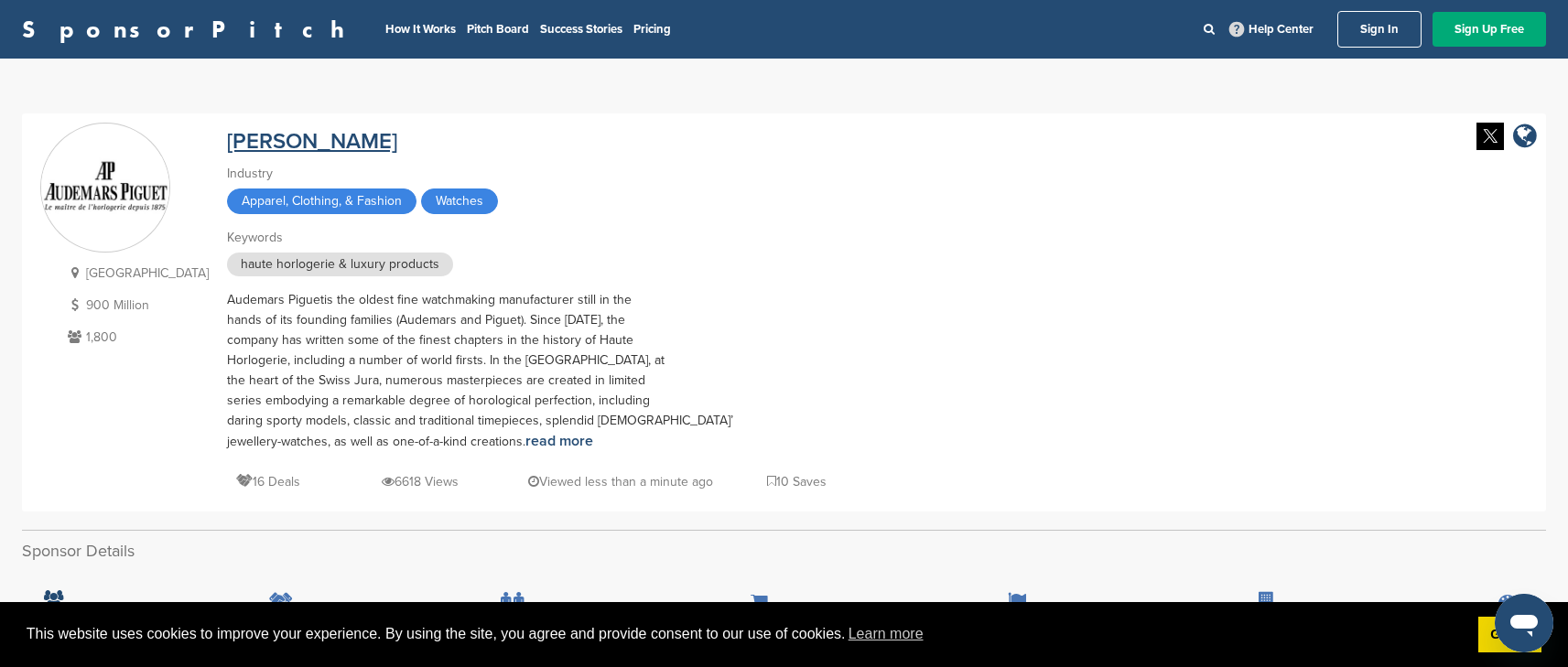
drag, startPoint x: 368, startPoint y: 149, endPoint x: 190, endPoint y: 145, distance: 178.0
click at [227, 145] on div "[PERSON_NAME]" at bounding box center [547, 138] width 641 height 33
copy link "[PERSON_NAME]"
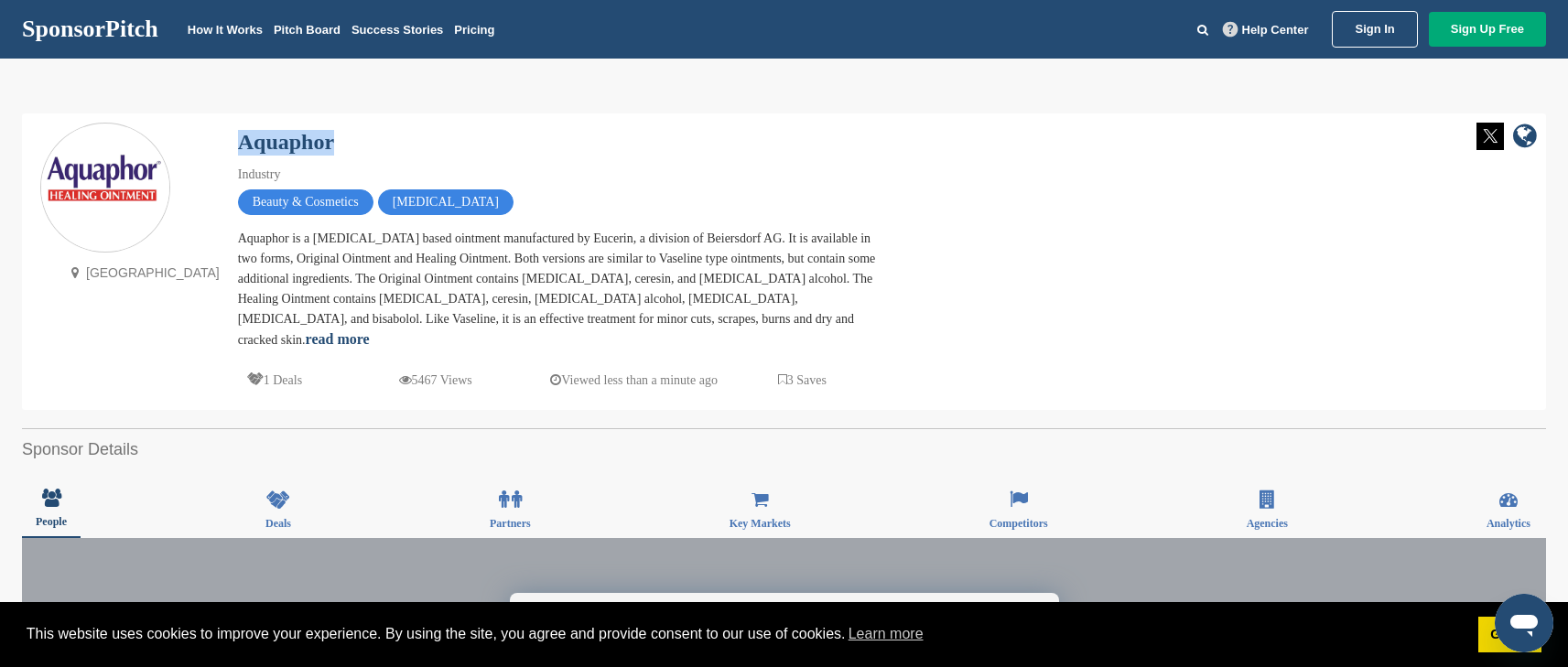
drag, startPoint x: 304, startPoint y: 141, endPoint x: 182, endPoint y: 135, distance: 122.1
click at [182, 135] on div "[GEOGRAPHIC_DATA] Aquaphor Industry Beauty & Cosmetics [MEDICAL_DATA] Aquaphor …" at bounding box center [784, 261] width 1488 height 278
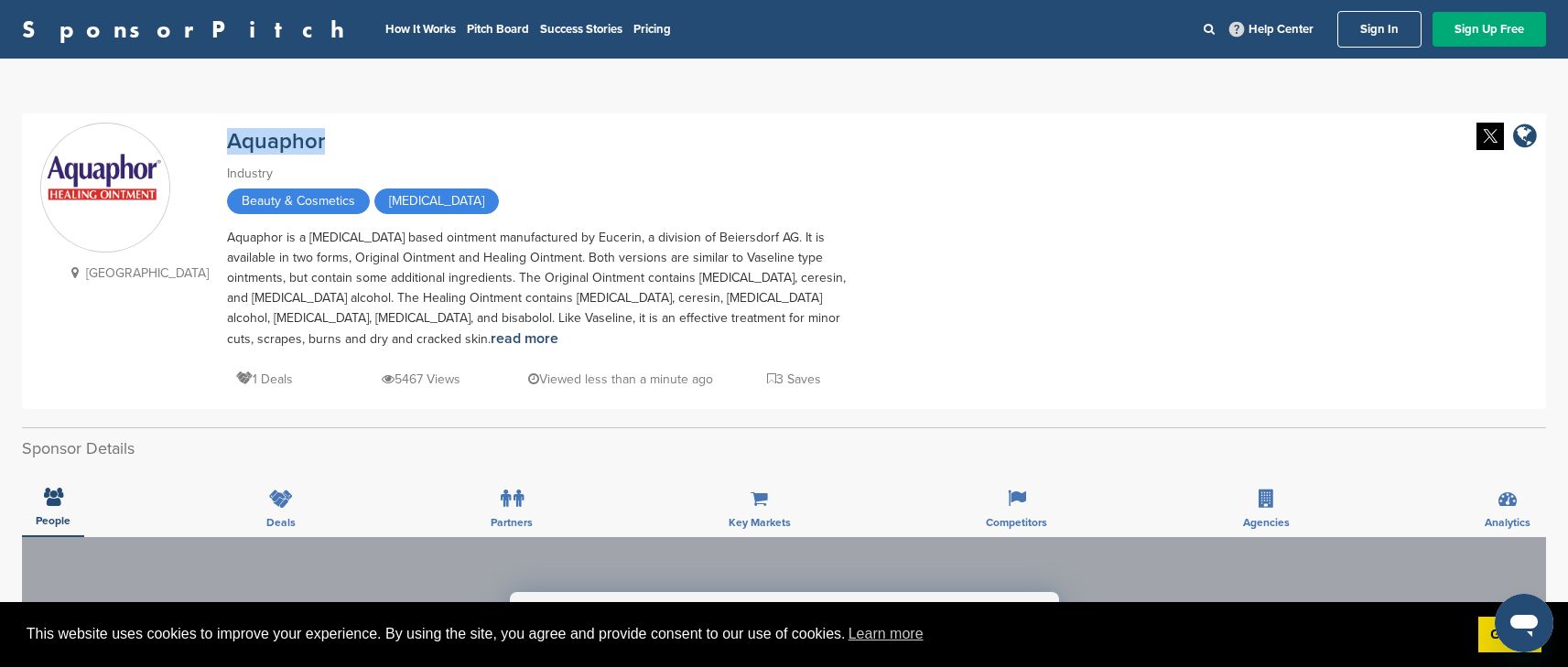
copy link "Aquaphor"
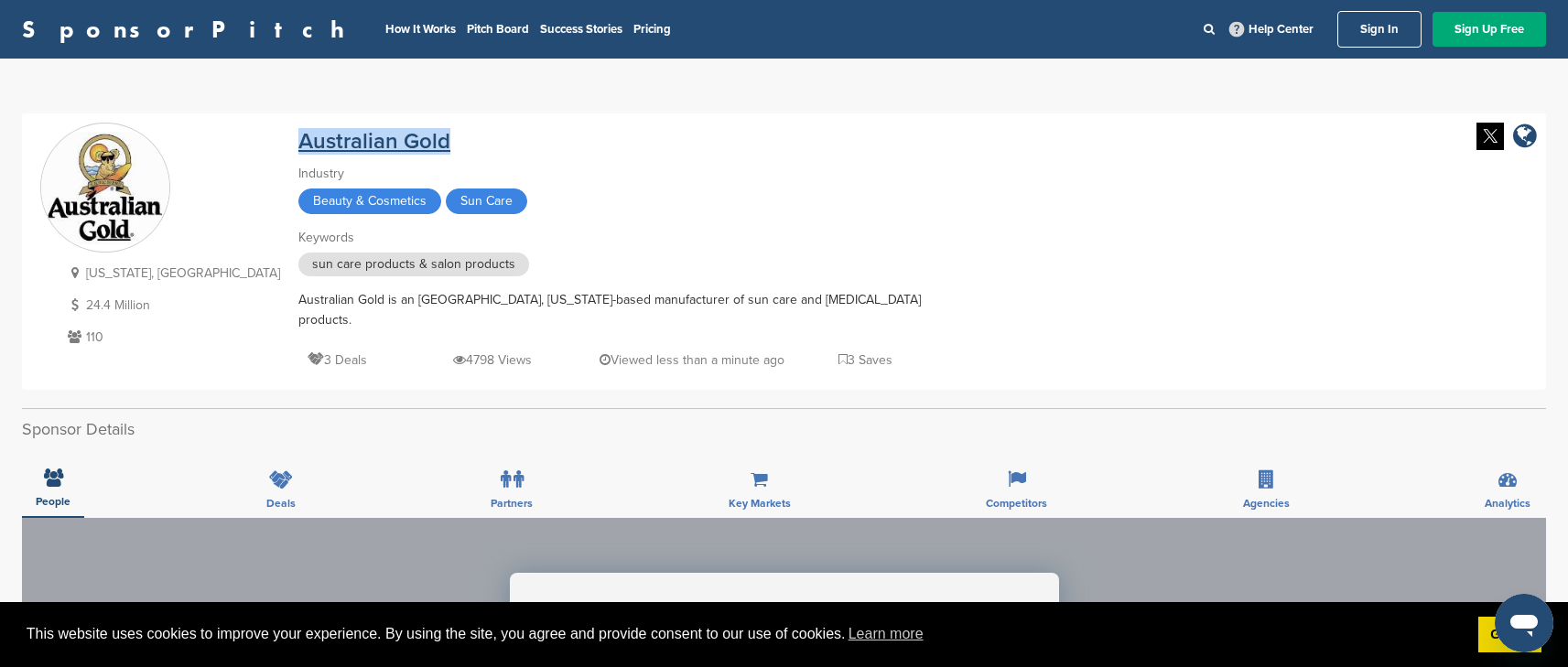
drag, startPoint x: 379, startPoint y: 144, endPoint x: 192, endPoint y: 135, distance: 187.2
click at [299, 135] on div "Australian Gold" at bounding box center [619, 138] width 641 height 33
copy link "Australian Gold"
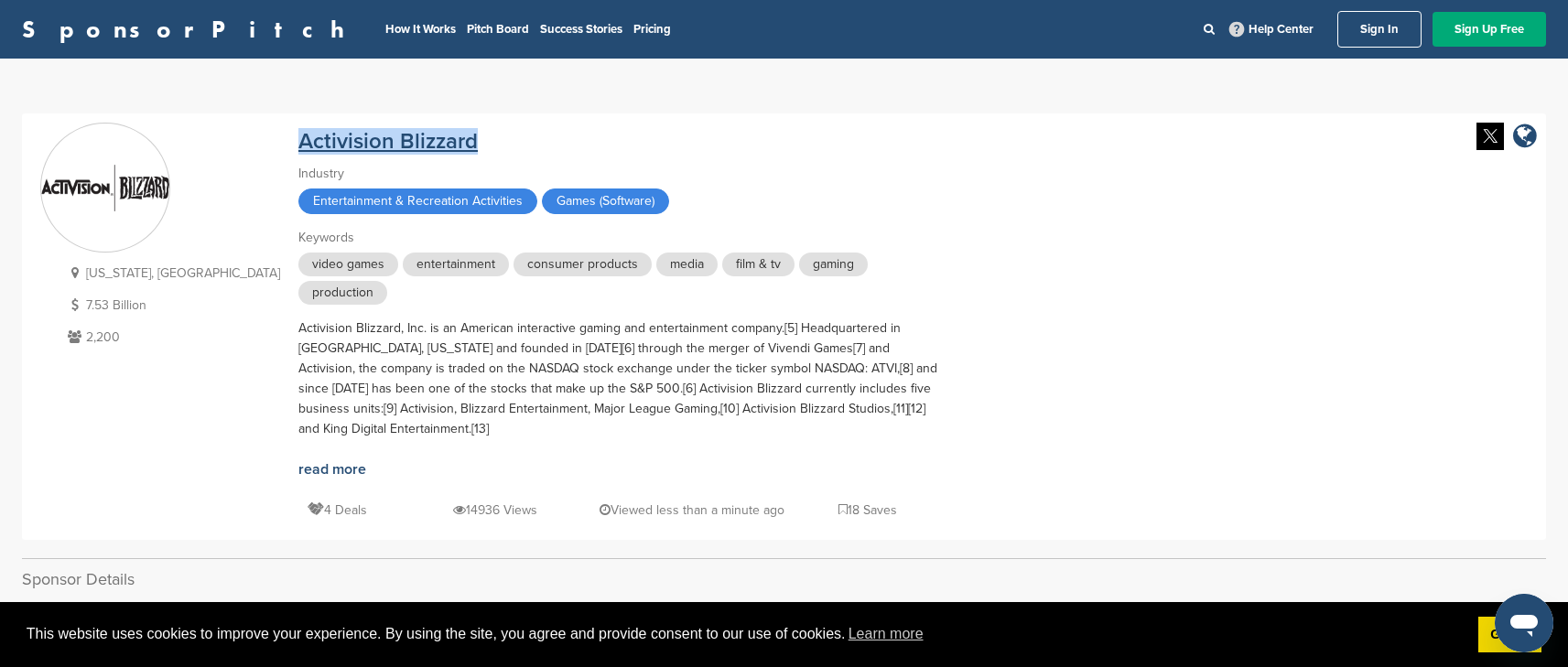
drag, startPoint x: 414, startPoint y: 143, endPoint x: 196, endPoint y: 141, distance: 218.0
click at [299, 141] on div "Activision Blizzard" at bounding box center [619, 138] width 641 height 33
copy link "Activision Blizzard"
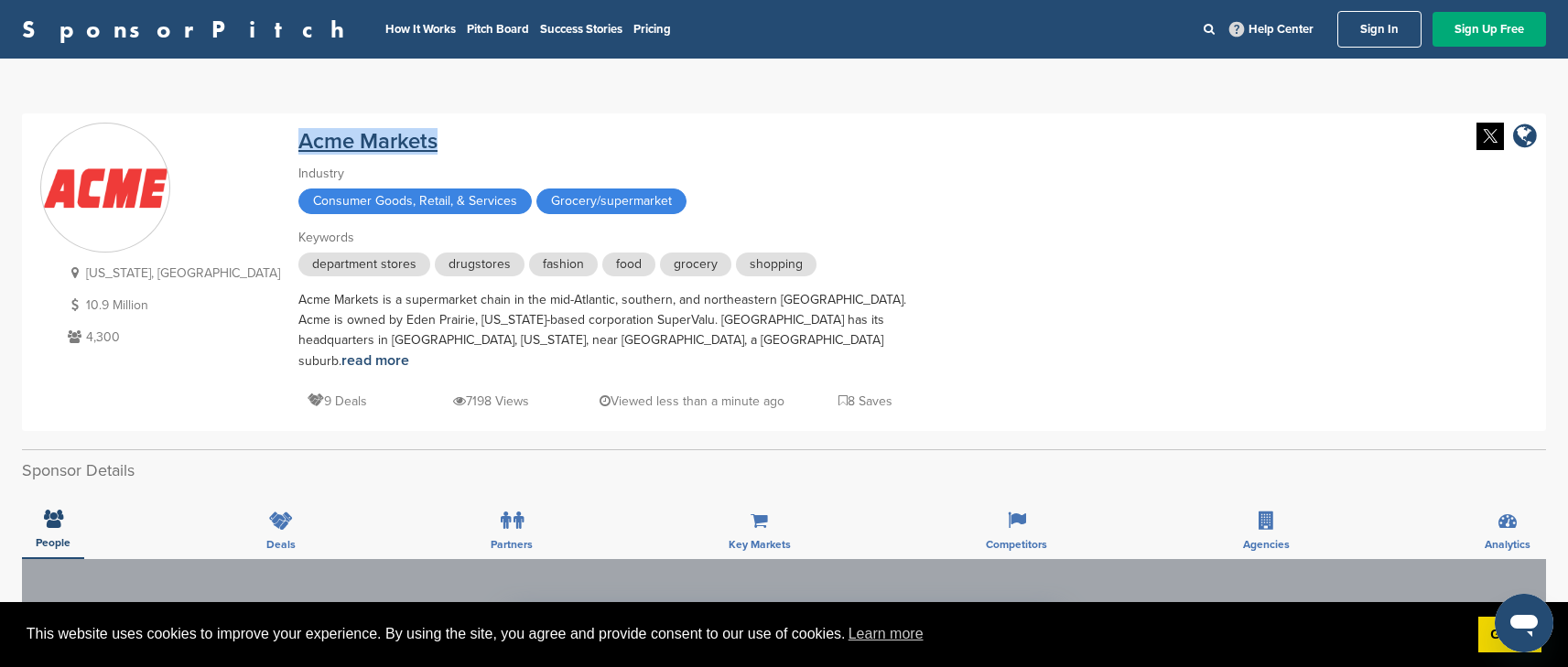
drag, startPoint x: 403, startPoint y: 134, endPoint x: 217, endPoint y: 131, distance: 186.0
click at [299, 131] on div "Acme Markets" at bounding box center [619, 138] width 641 height 33
copy link "Acme Markets"
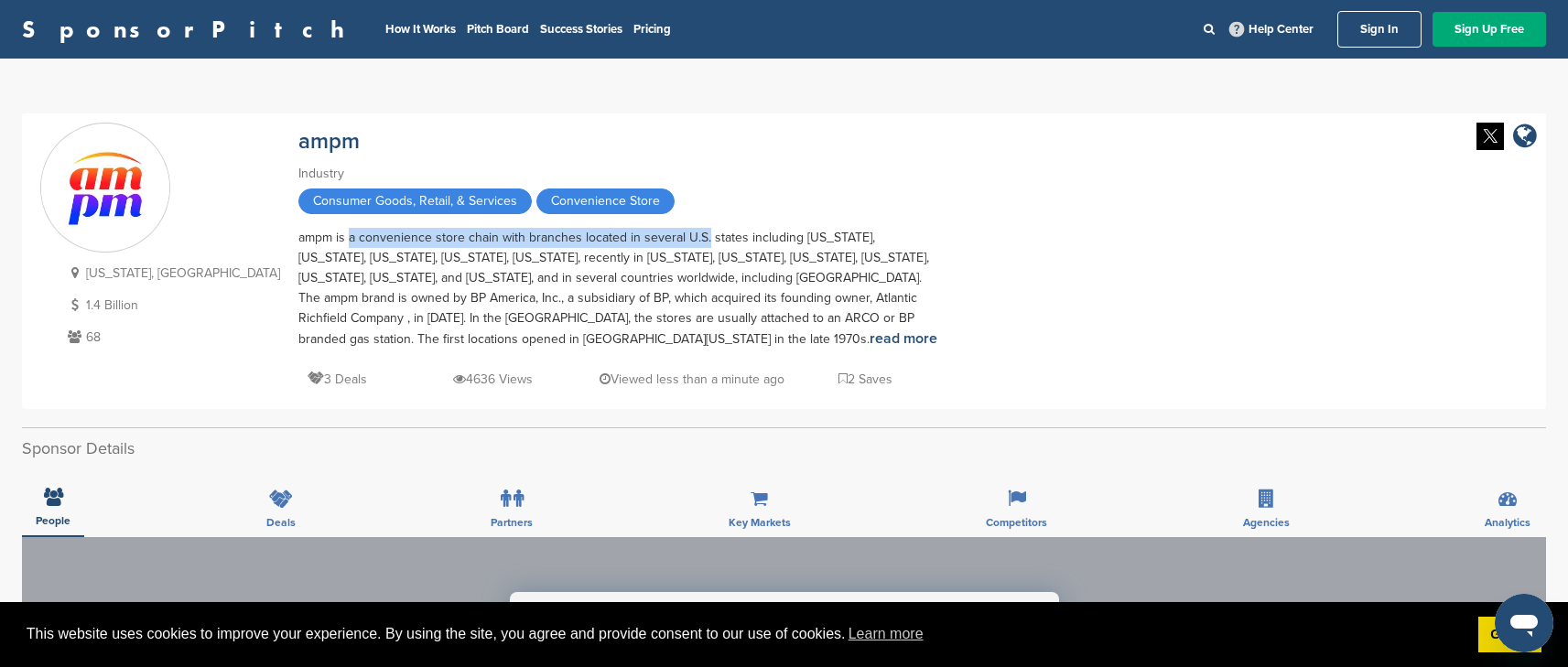
drag, startPoint x: 239, startPoint y: 236, endPoint x: 597, endPoint y: 237, distance: 358.0
click at [597, 237] on div "ampm is a convenience store chain with branches located in several U.S. states …" at bounding box center [619, 289] width 641 height 122
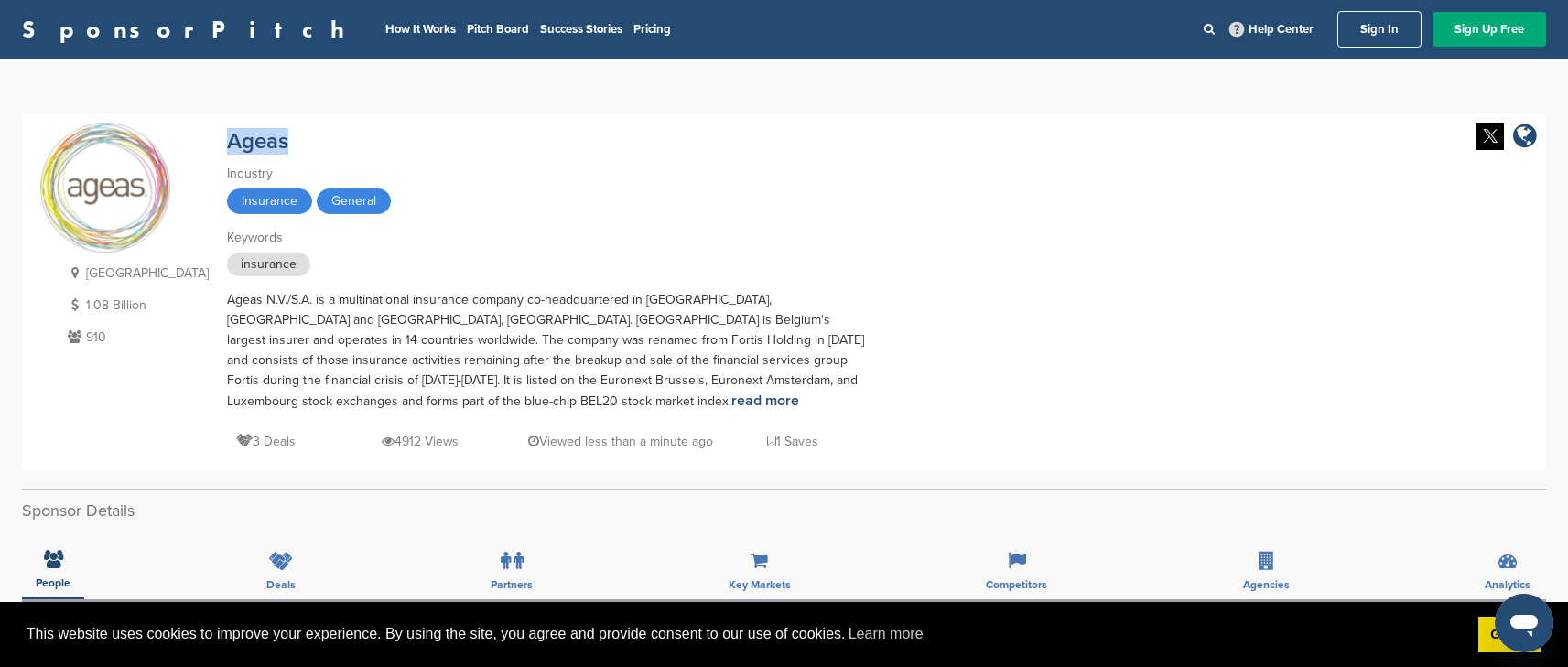
drag, startPoint x: 286, startPoint y: 139, endPoint x: 181, endPoint y: 137, distance: 105.0
click at [181, 137] on div "Belgium 1.08 Billion 910 Ageas Industry Insurance General Keywords insurance Ag…" at bounding box center [784, 292] width 1488 height 340
copy link "Ageas"
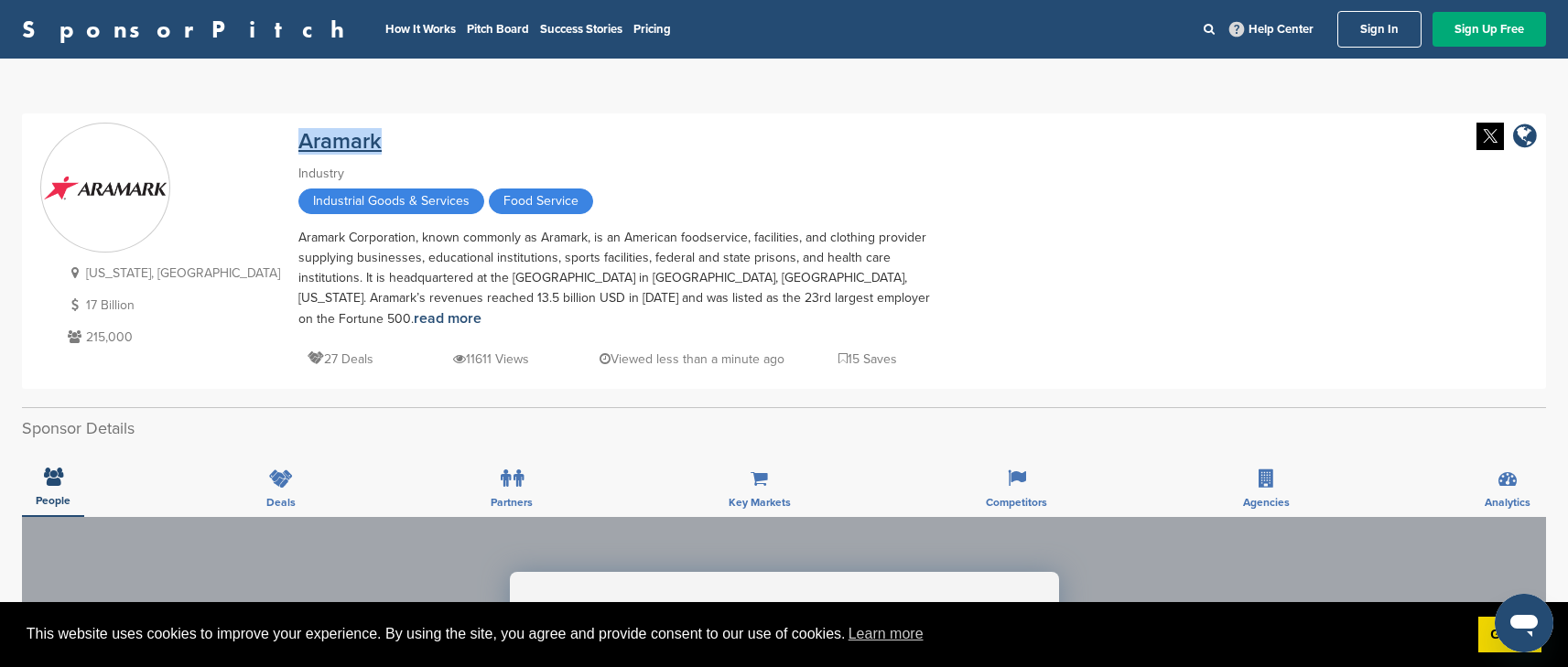
drag, startPoint x: 311, startPoint y: 141, endPoint x: 217, endPoint y: 142, distance: 94.0
click at [299, 142] on div "Aramark" at bounding box center [619, 138] width 641 height 33
copy link "Aramark"
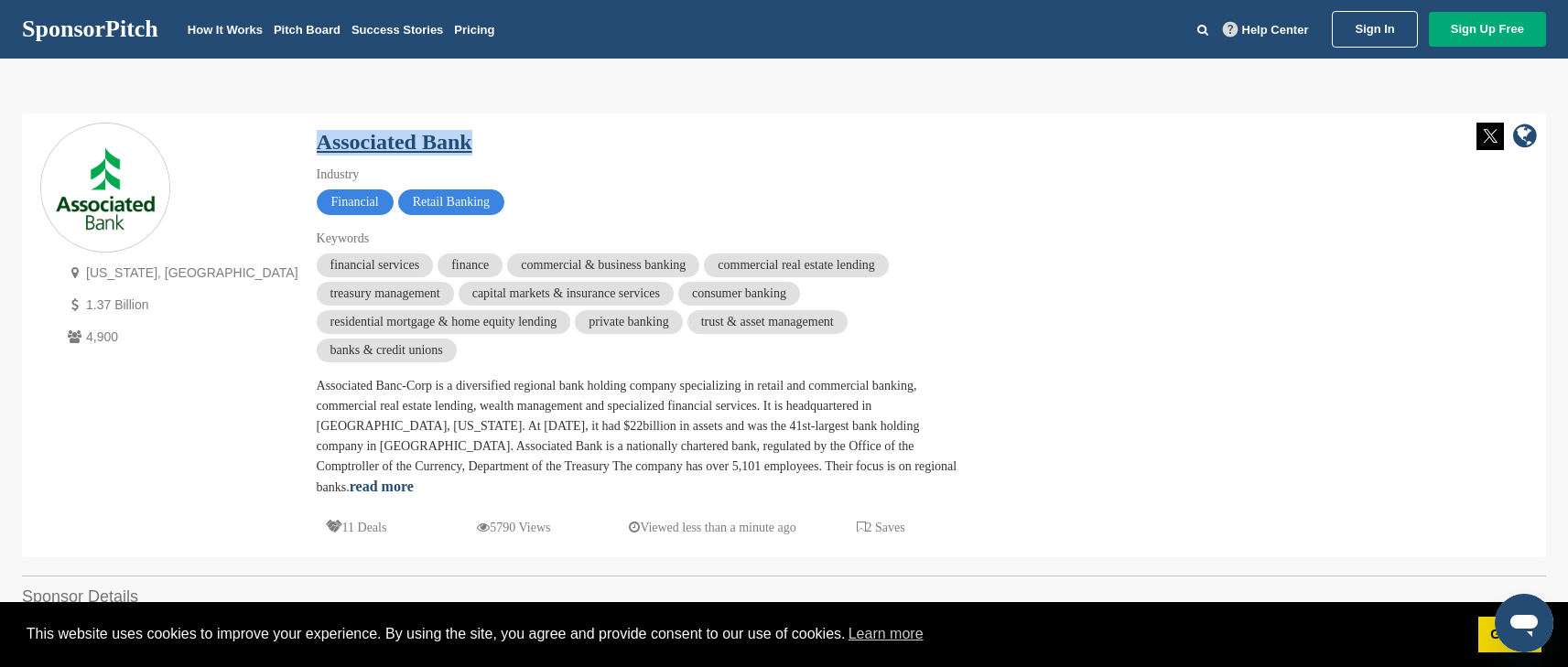
drag, startPoint x: 426, startPoint y: 145, endPoint x: 203, endPoint y: 139, distance: 223.1
click at [316, 139] on div "Associated Bank" at bounding box center [637, 138] width 641 height 33
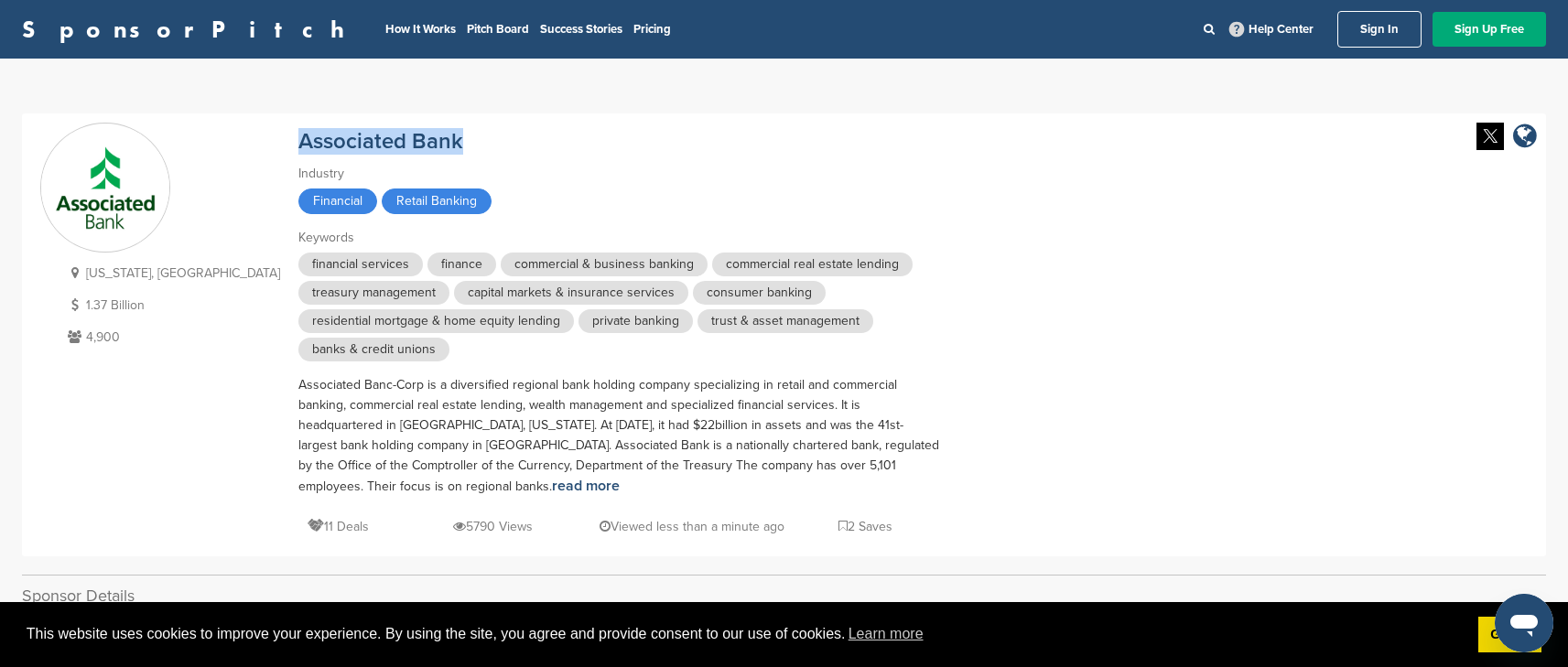
copy link "Associated Bank"
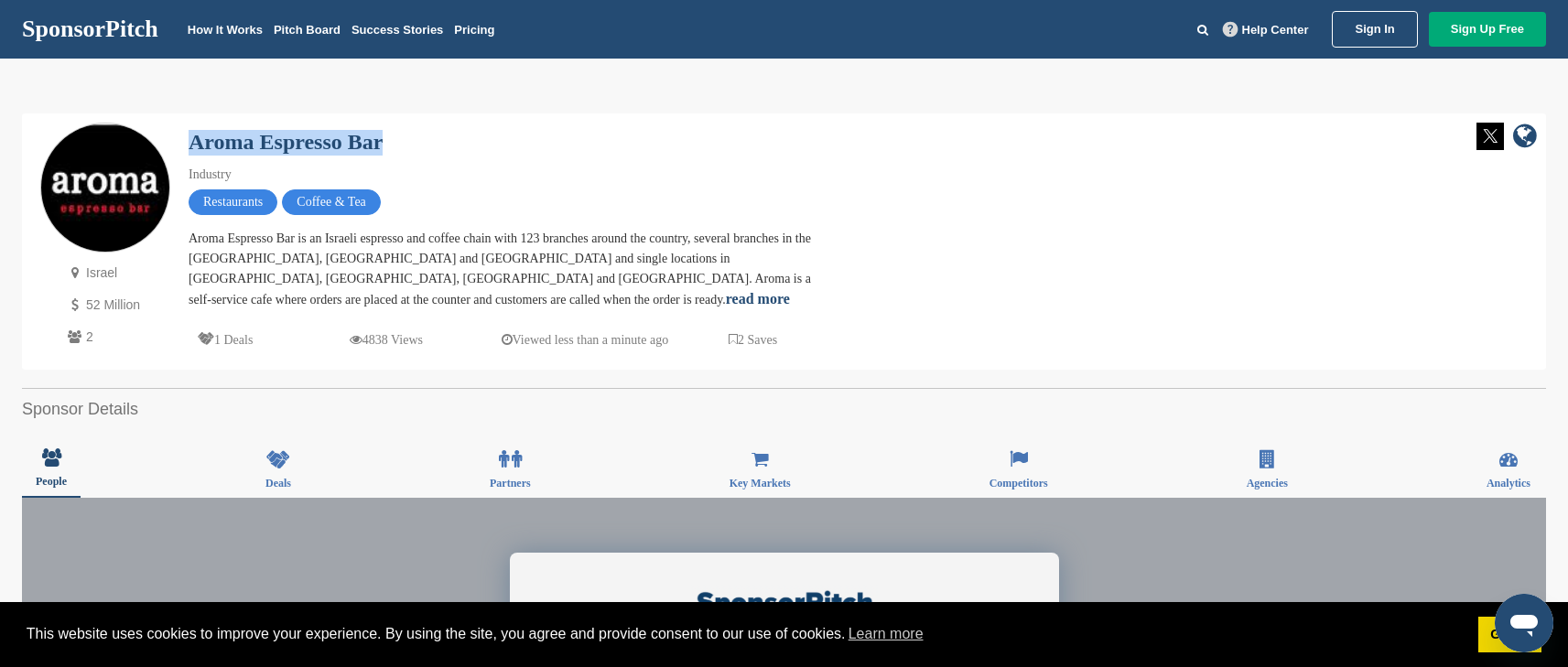
drag, startPoint x: 428, startPoint y: 149, endPoint x: 179, endPoint y: 135, distance: 249.4
click at [179, 135] on div "Israel 52 Million 2 Aroma Espresso Bar Industry Restaurants Coffee & Tea Aroma …" at bounding box center [784, 241] width 1488 height 238
copy link "Aroma Espresso Bar"
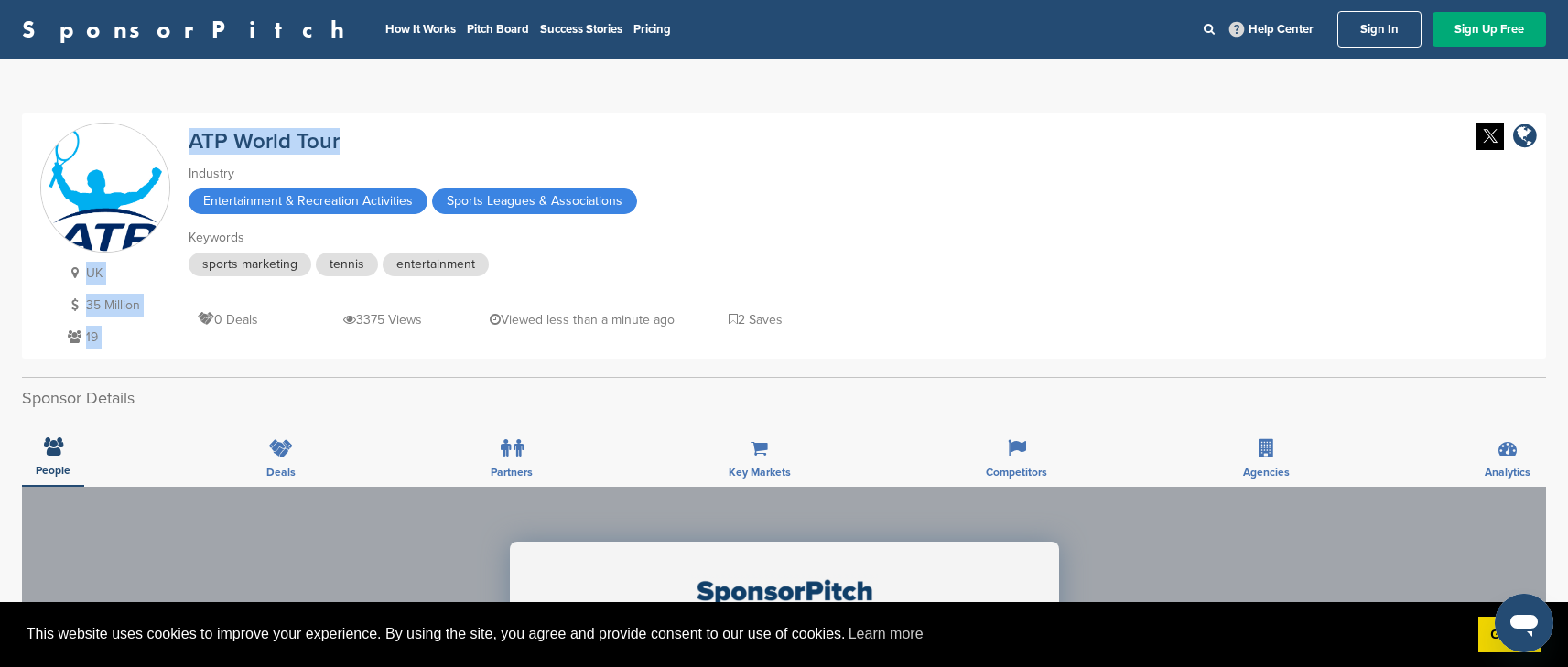
drag, startPoint x: 383, startPoint y: 136, endPoint x: 178, endPoint y: 132, distance: 205.0
click at [178, 132] on div "UK 35 Million 19 ATP World Tour Industry Entertainment & Recreation Activities …" at bounding box center [784, 235] width 1488 height 227
copy div "UK 35 Million 19 ATP World Tour"
drag, startPoint x: 371, startPoint y: 140, endPoint x: 182, endPoint y: 133, distance: 189.1
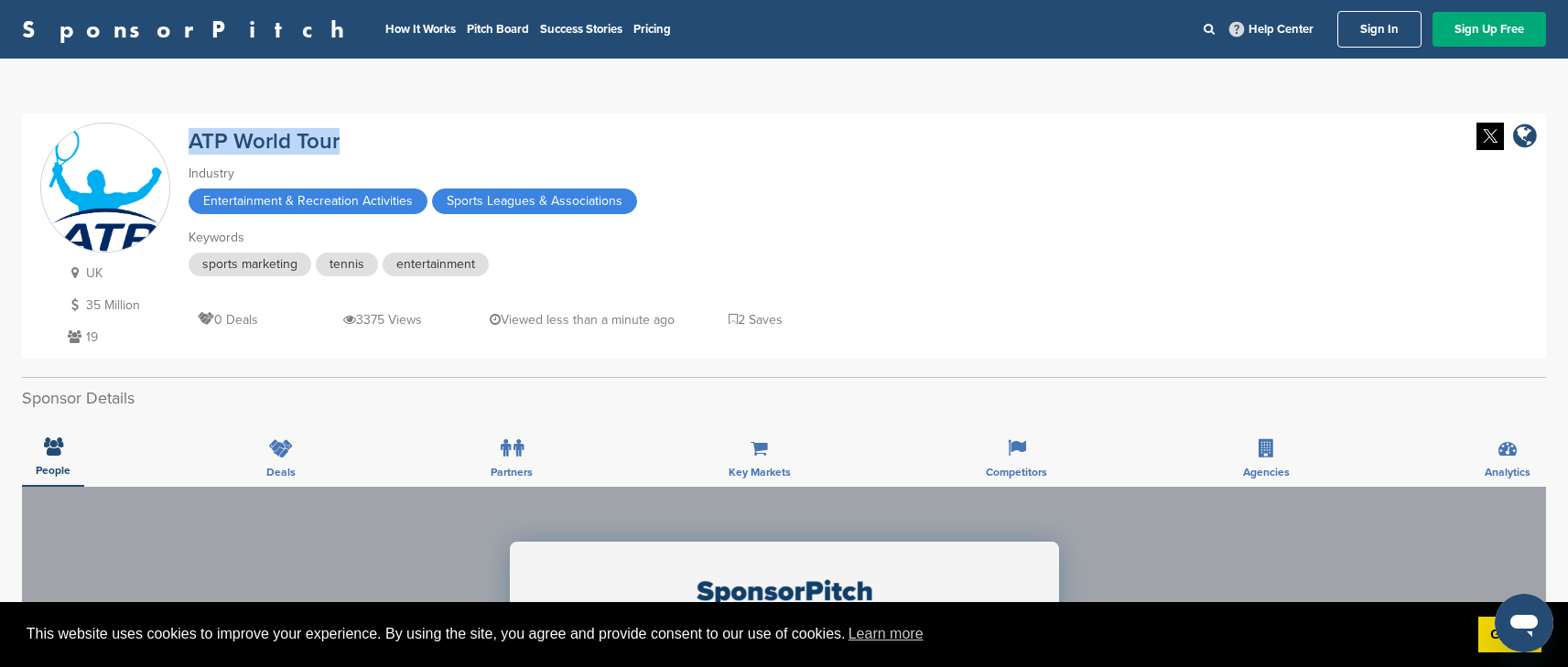
click at [182, 133] on div "UK 35 Million 19 ATP World Tour Industry Entertainment & Recreation Activities …" at bounding box center [784, 235] width 1488 height 227
copy link "ATP World Tour"
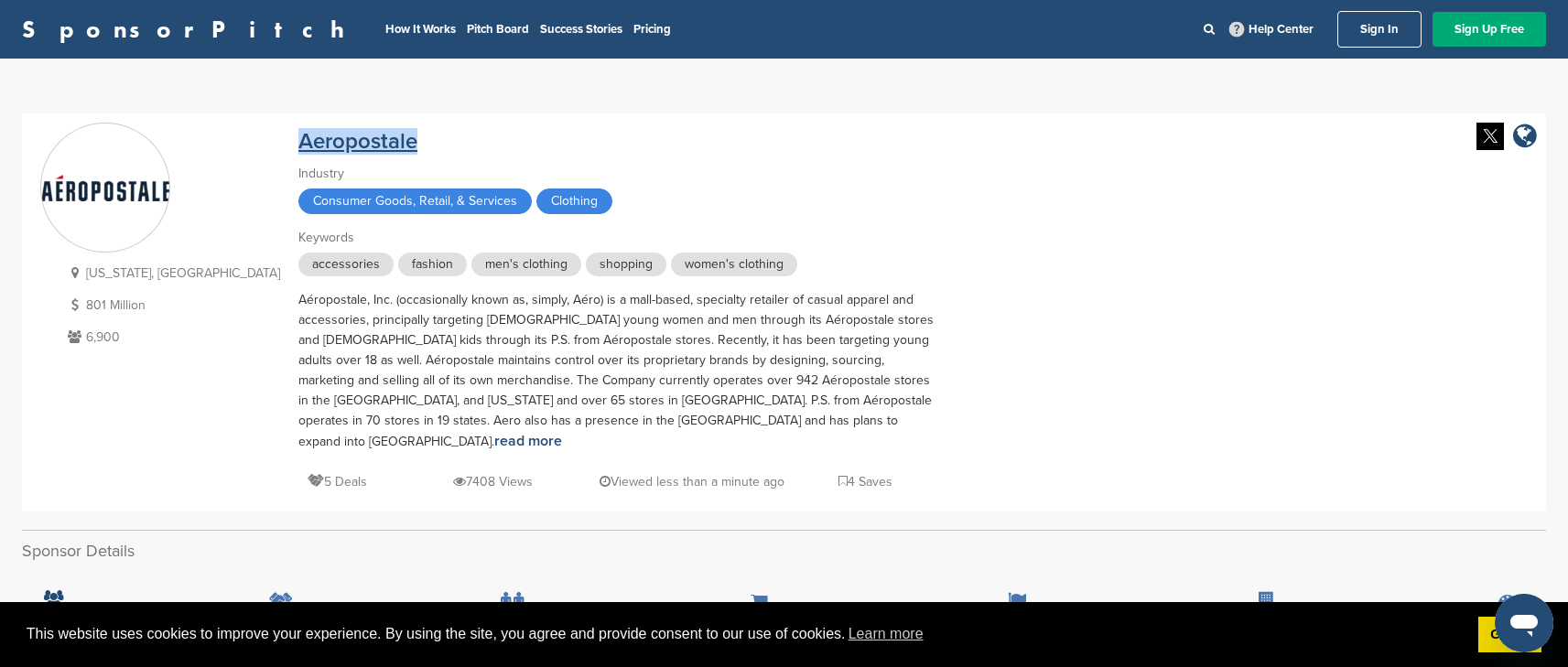
drag, startPoint x: 355, startPoint y: 142, endPoint x: 199, endPoint y: 134, distance: 156.2
click at [299, 134] on div "Aeropostale" at bounding box center [619, 138] width 641 height 33
copy link "Aeropostale"
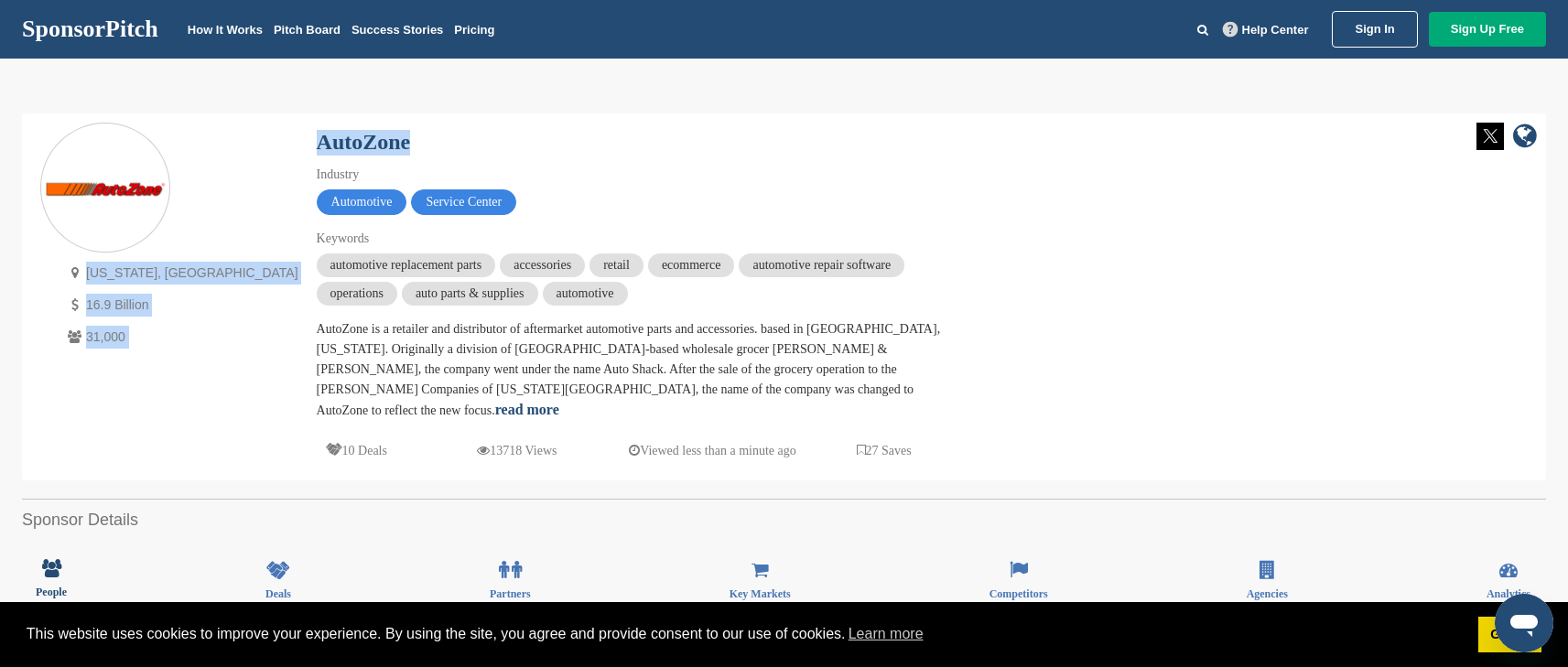
drag, startPoint x: 310, startPoint y: 142, endPoint x: 191, endPoint y: 137, distance: 119.1
click at [191, 137] on div "Tennessee, USA 16.9 Billion 31,000 AutoZone Industry Automotive Service Center …" at bounding box center [784, 297] width 1488 height 349
copy div "Tennessee, USA 16.9 Billion 31,000 AutoZone"
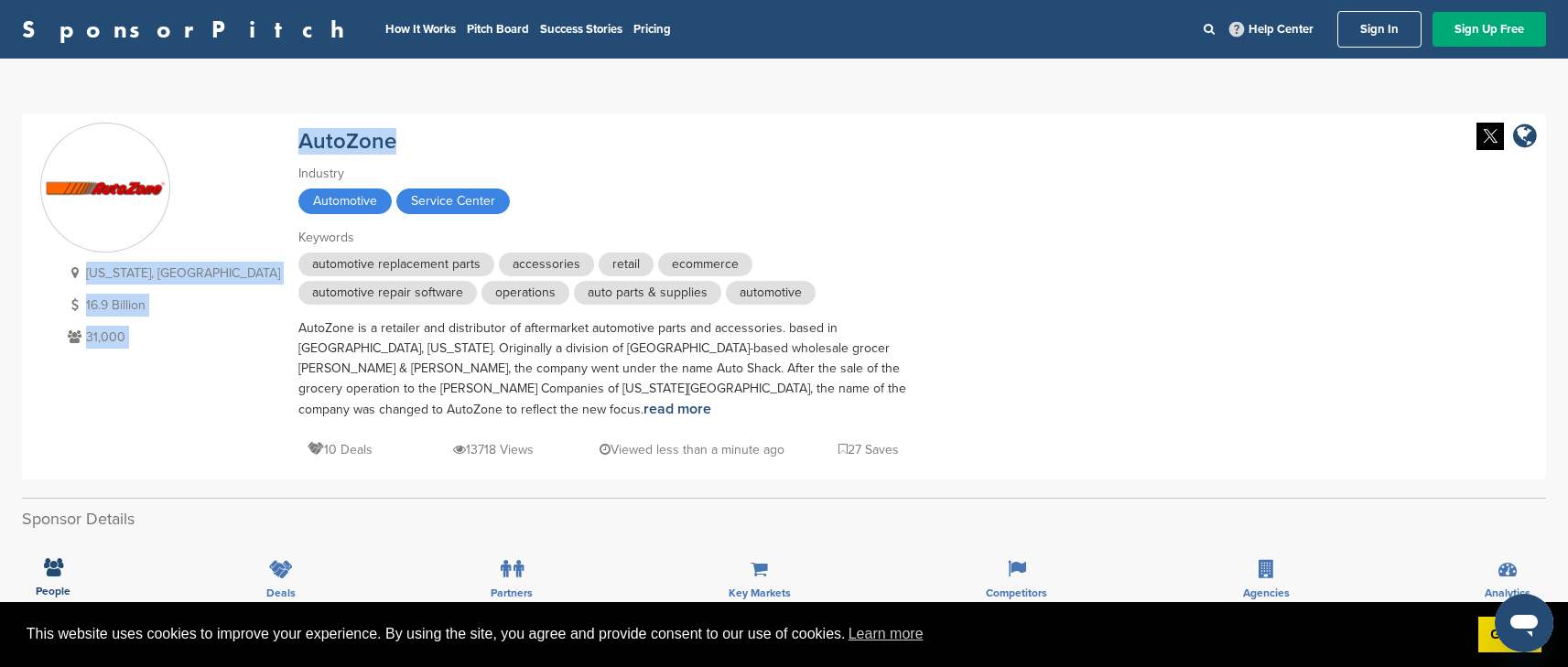
drag, startPoint x: 353, startPoint y: 137, endPoint x: 211, endPoint y: 127, distance: 142.4
click at [299, 127] on div "AutoZone" at bounding box center [619, 138] width 641 height 33
copy link "utoZone"
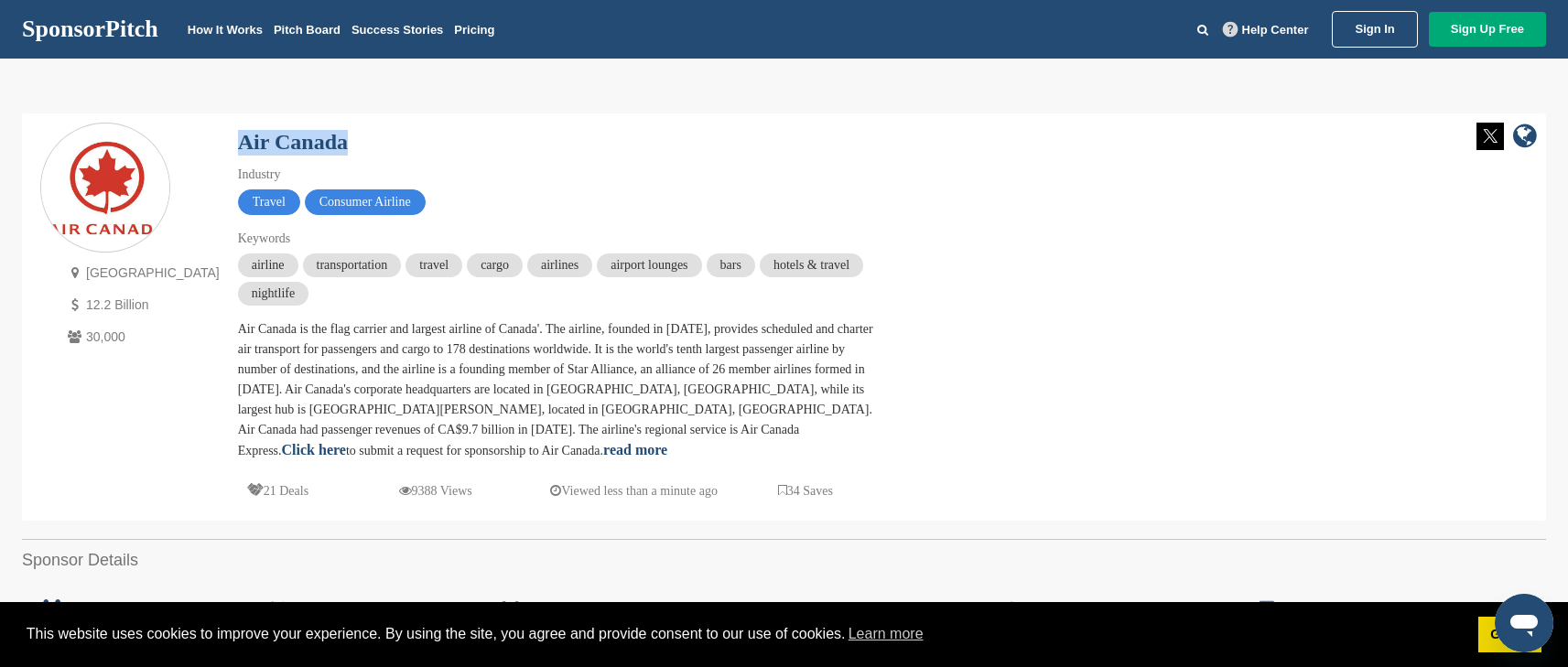
drag, startPoint x: 324, startPoint y: 139, endPoint x: 187, endPoint y: 131, distance: 137.2
click at [187, 131] on div "Canada 12.2 Billion 30,000 Air Canada Industry Travel Consumer Airline Keywords…" at bounding box center [784, 316] width 1488 height 389
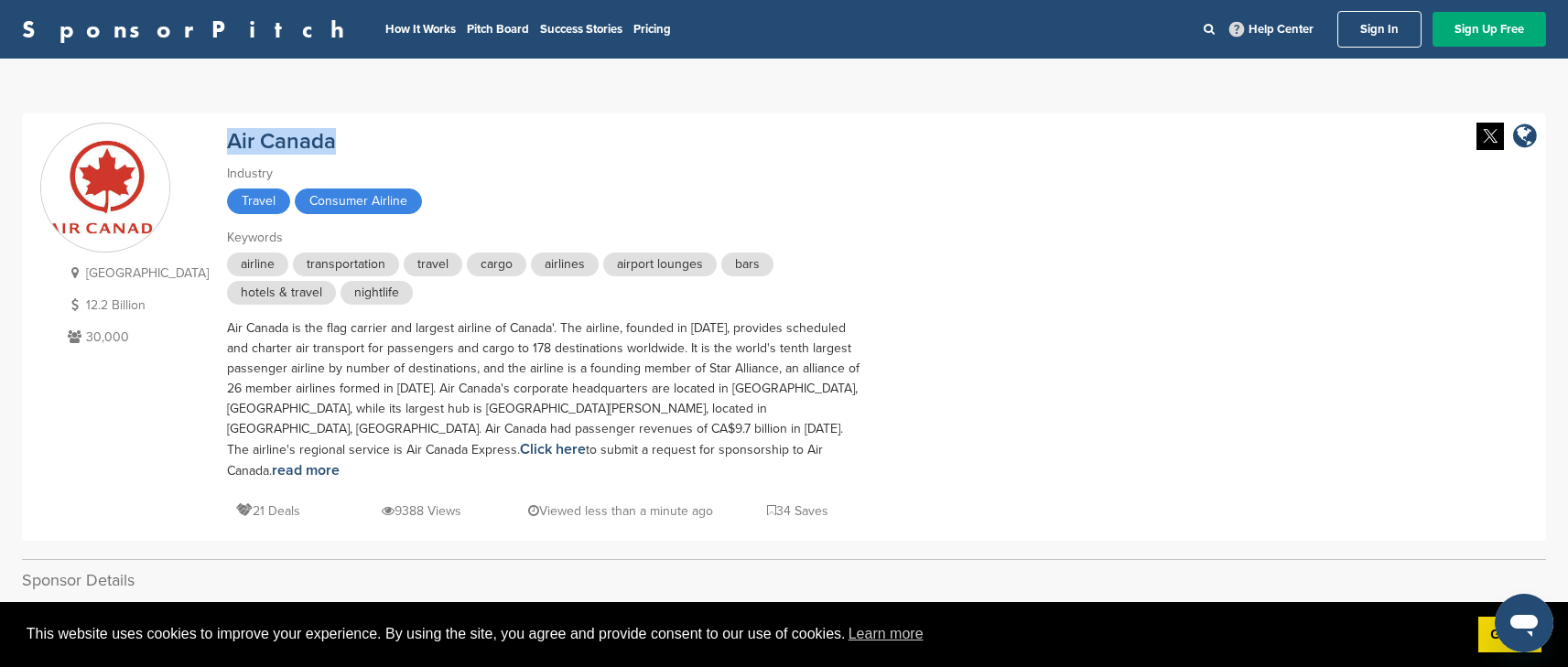
copy link "Air Canada"
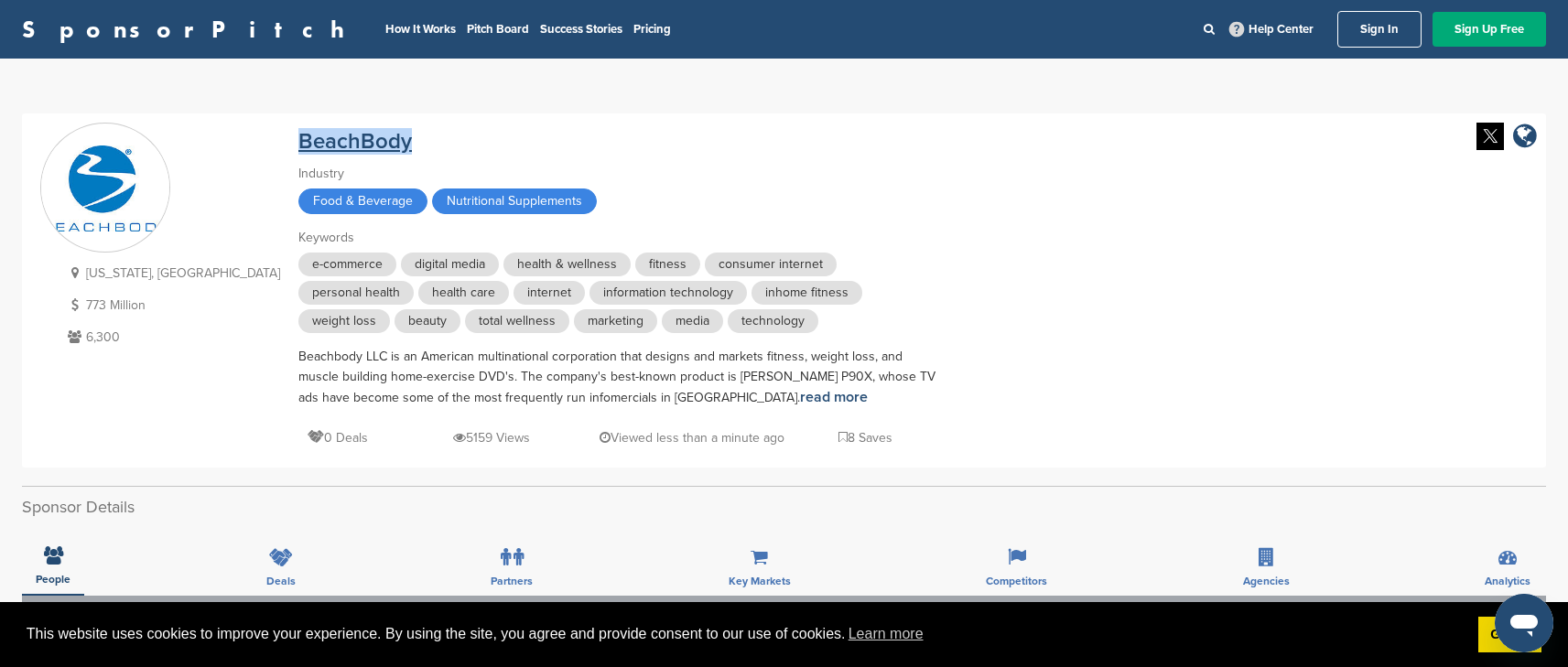
drag, startPoint x: 380, startPoint y: 144, endPoint x: 198, endPoint y: 130, distance: 182.5
click at [299, 130] on div "BeachBody" at bounding box center [619, 138] width 641 height 33
copy link "BeachBody"
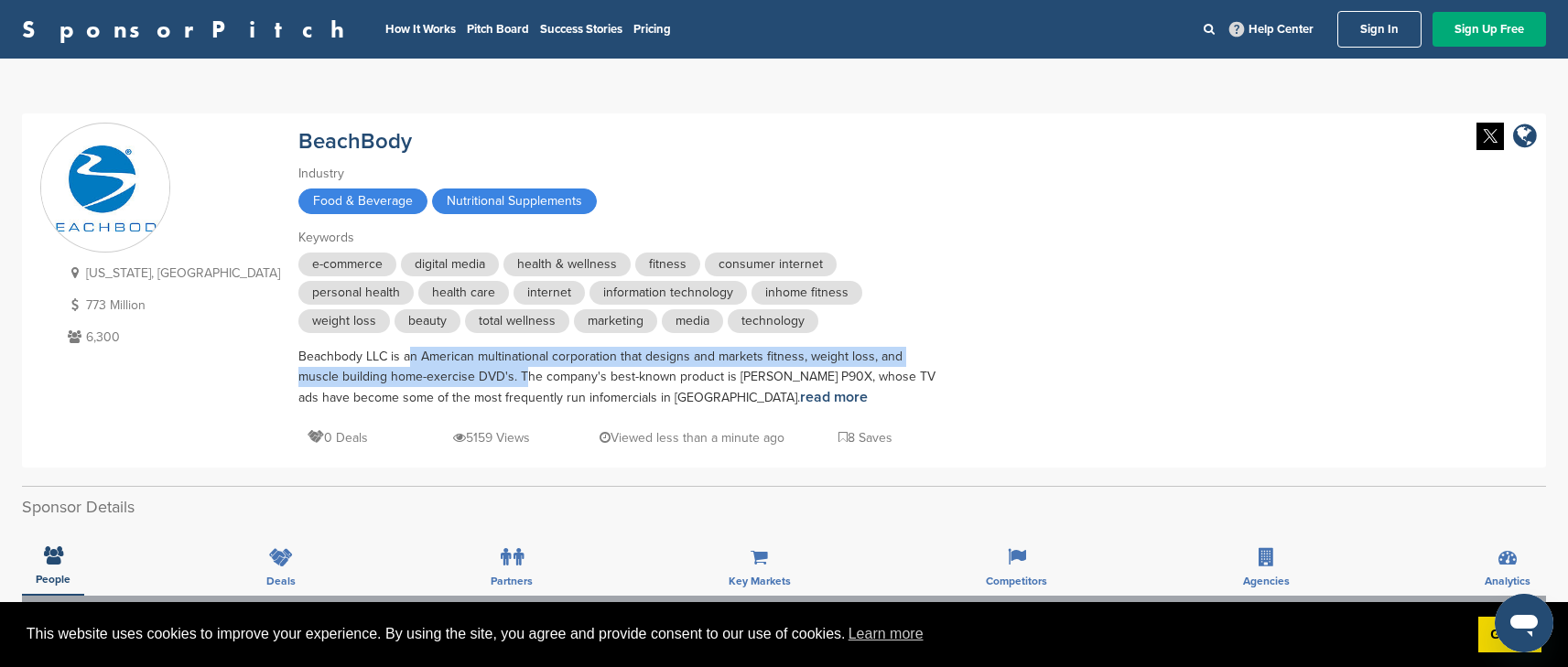
drag, startPoint x: 295, startPoint y: 355, endPoint x: 409, endPoint y: 371, distance: 115.1
click at [409, 371] on div "Beachbody LLC is an American multinational corporation that designs and markets…" at bounding box center [619, 377] width 641 height 61
copy div "an American multinational corporation that designs and markets fitness, weight …"
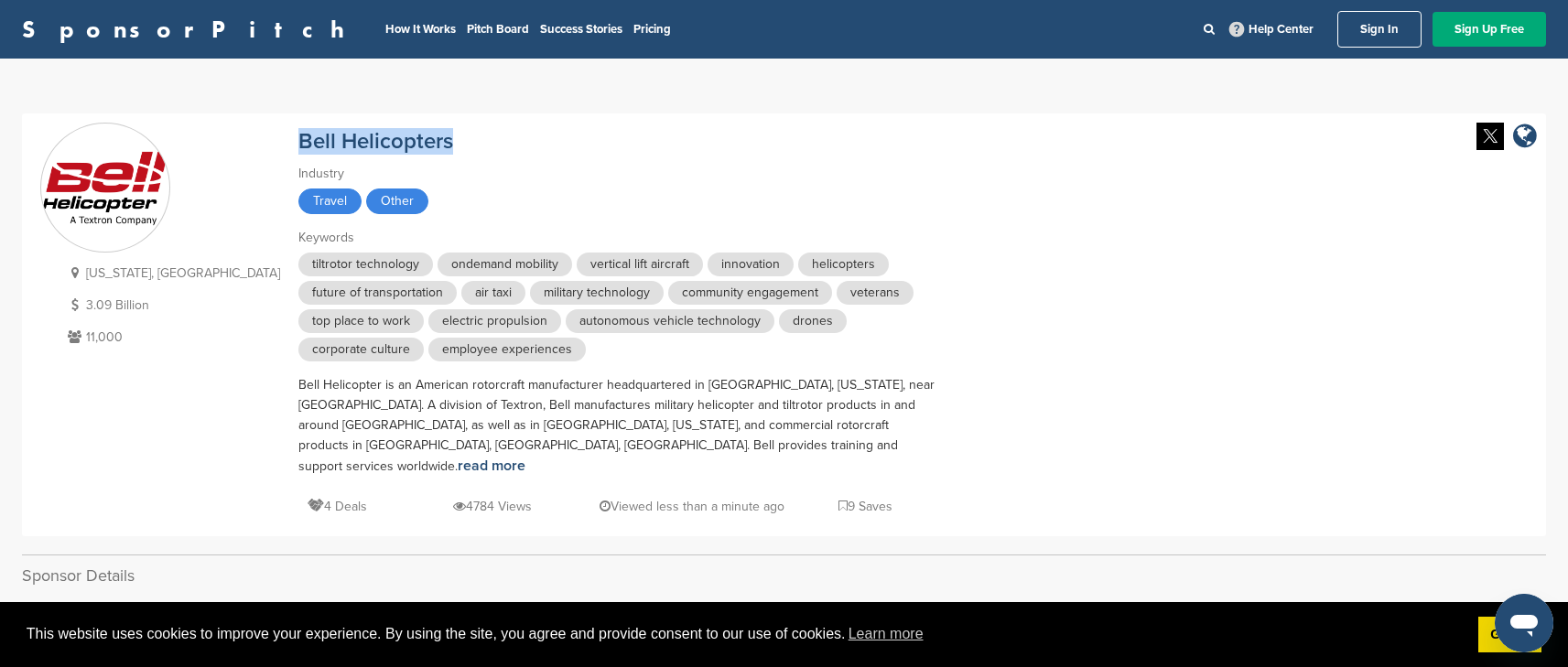
drag, startPoint x: 384, startPoint y: 143, endPoint x: 183, endPoint y: 136, distance: 201.1
click at [183, 136] on div "[US_STATE], [GEOGRAPHIC_DATA] 3.09 Billion 11,000 Bell Helicopters Industry Tra…" at bounding box center [784, 324] width 1488 height 405
copy link "Bell Helicopters"
